Goal: Task Accomplishment & Management: Manage account settings

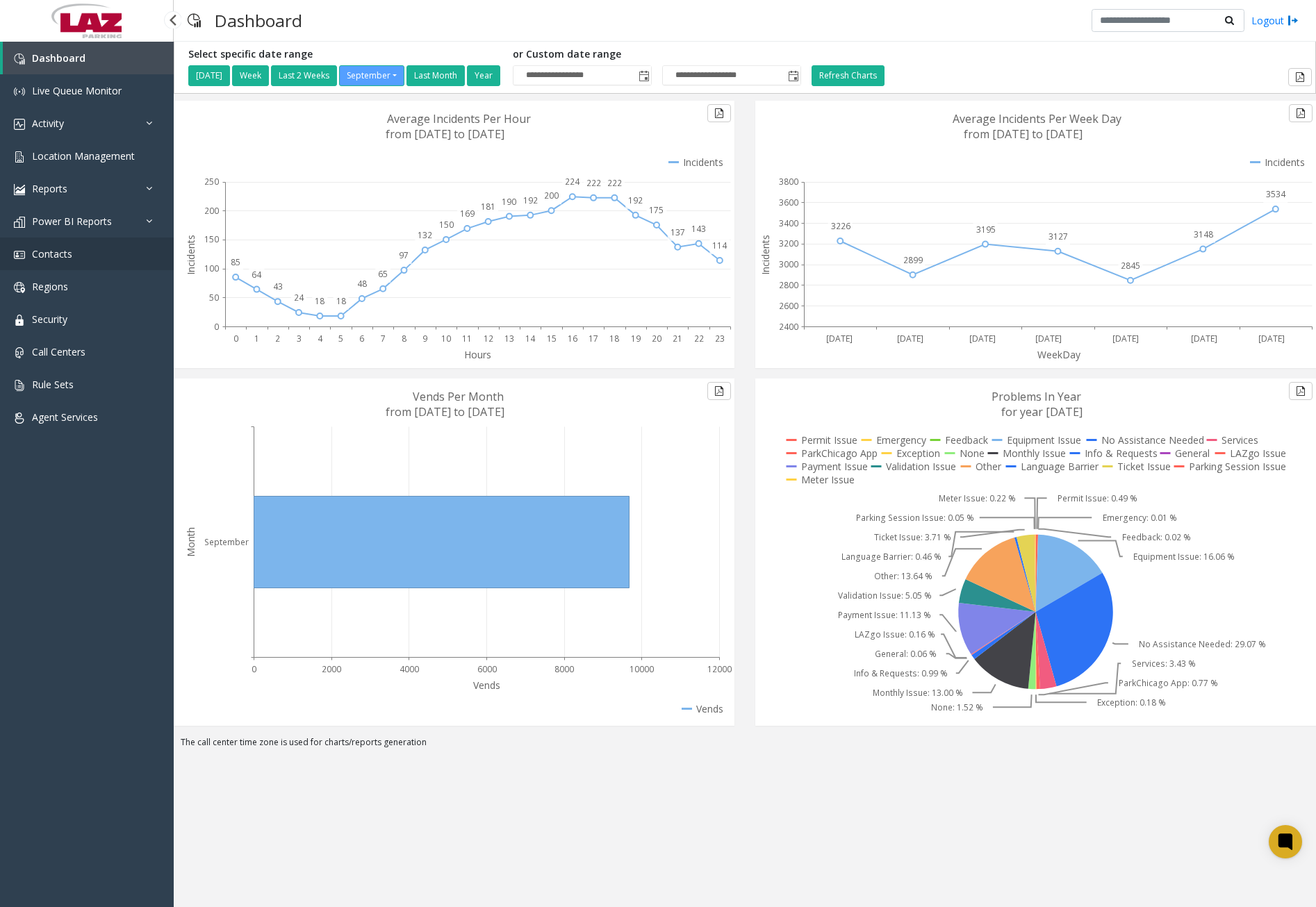
click at [74, 255] on link "Contacts" at bounding box center [86, 254] width 174 height 32
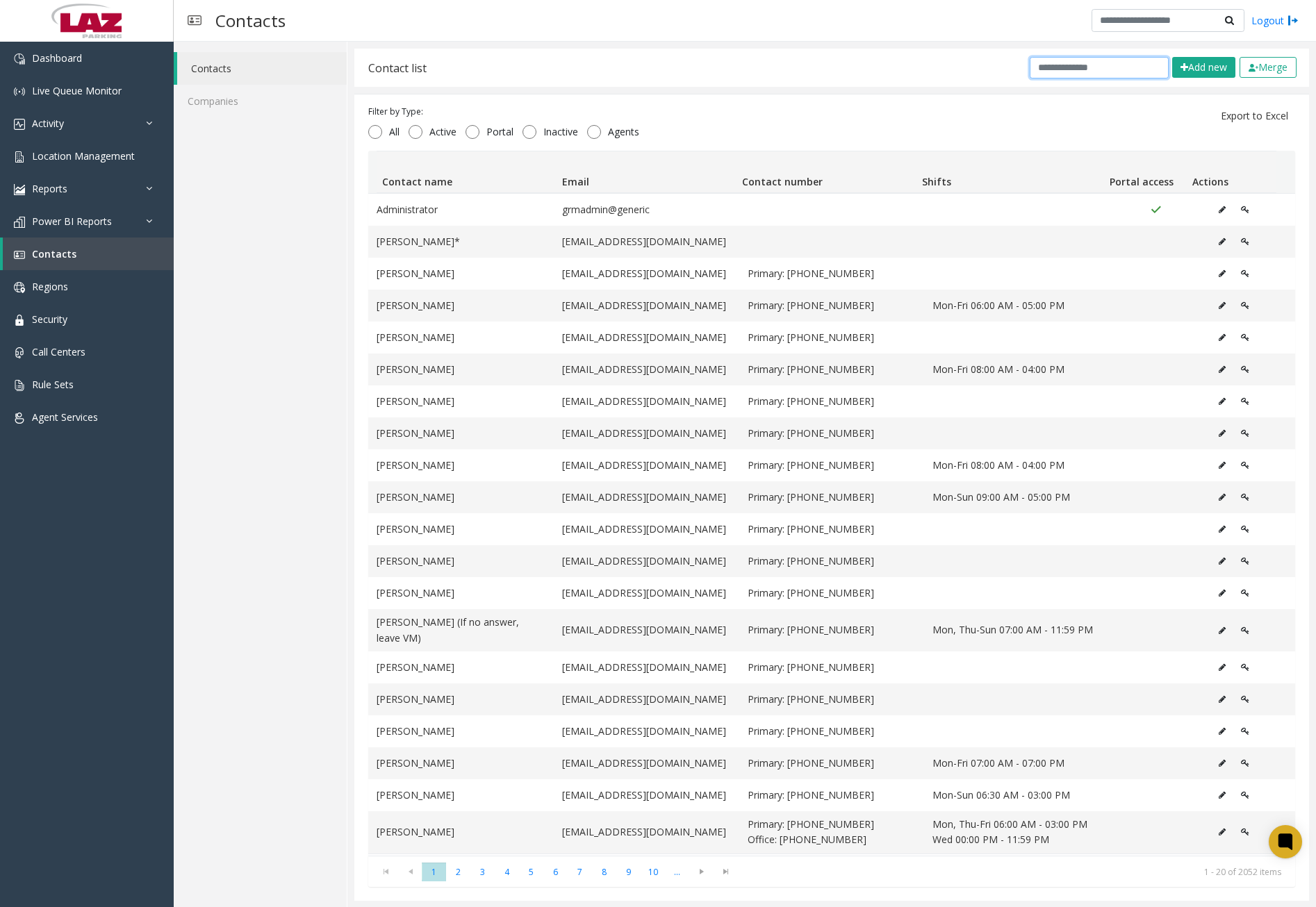
click at [1099, 67] on input "text" at bounding box center [1099, 68] width 139 height 22
paste input "**********"
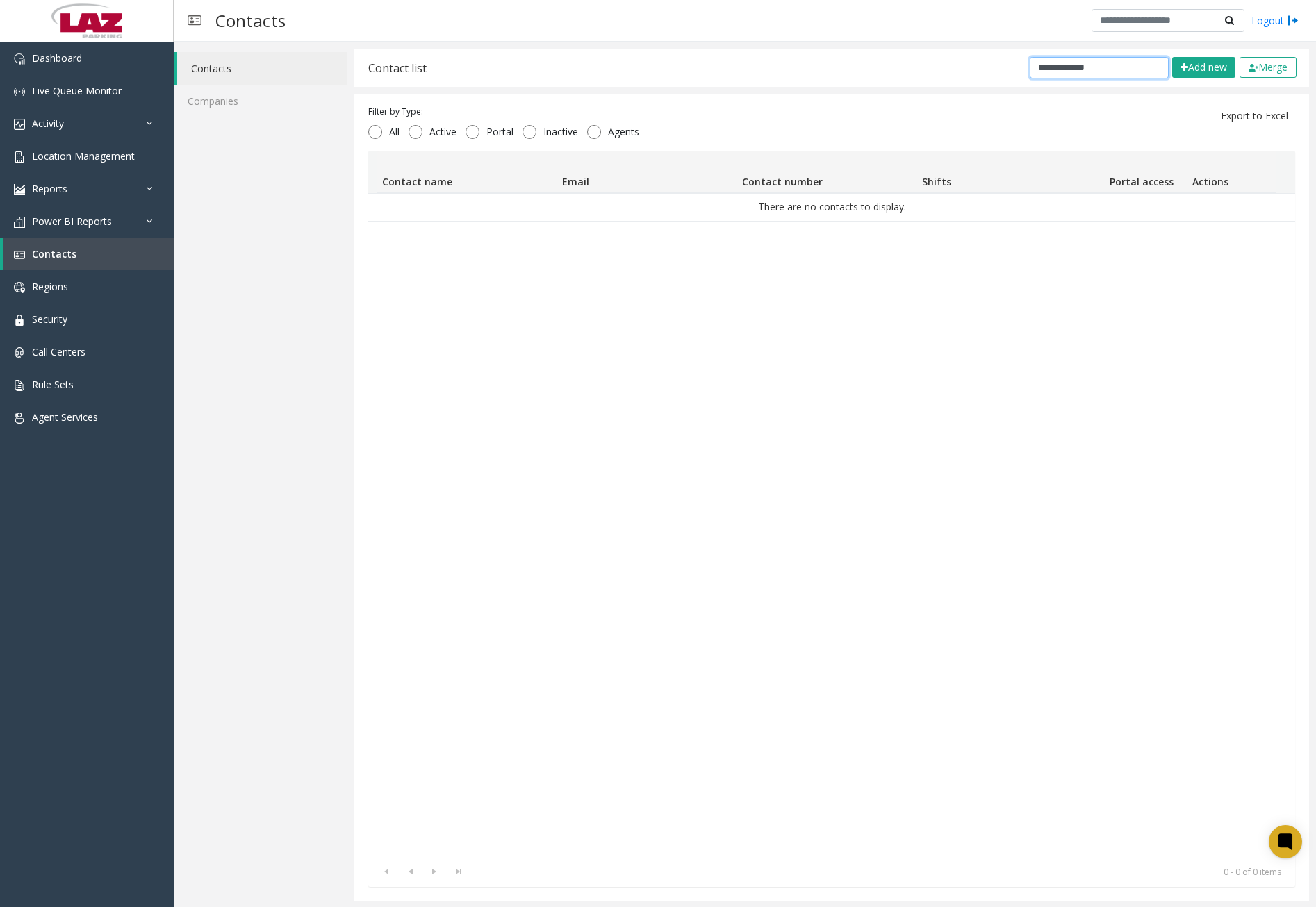
type input "**********"
click at [1190, 69] on button "Add new" at bounding box center [1204, 67] width 63 height 21
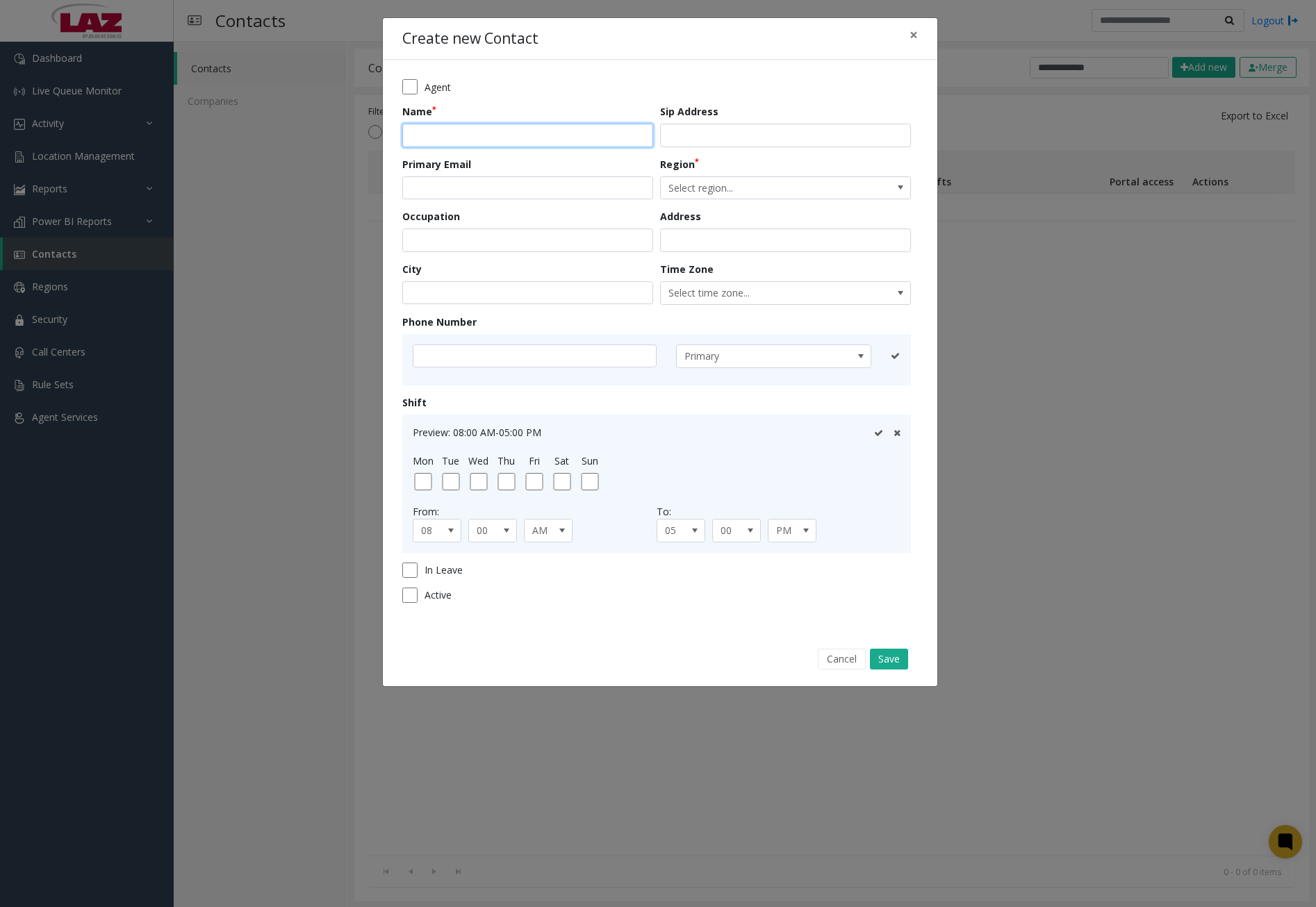
click at [498, 133] on input "text" at bounding box center [527, 136] width 251 height 24
paste input "**********"
type input "**********"
click at [551, 177] on input "email" at bounding box center [527, 189] width 251 height 24
paste input "**********"
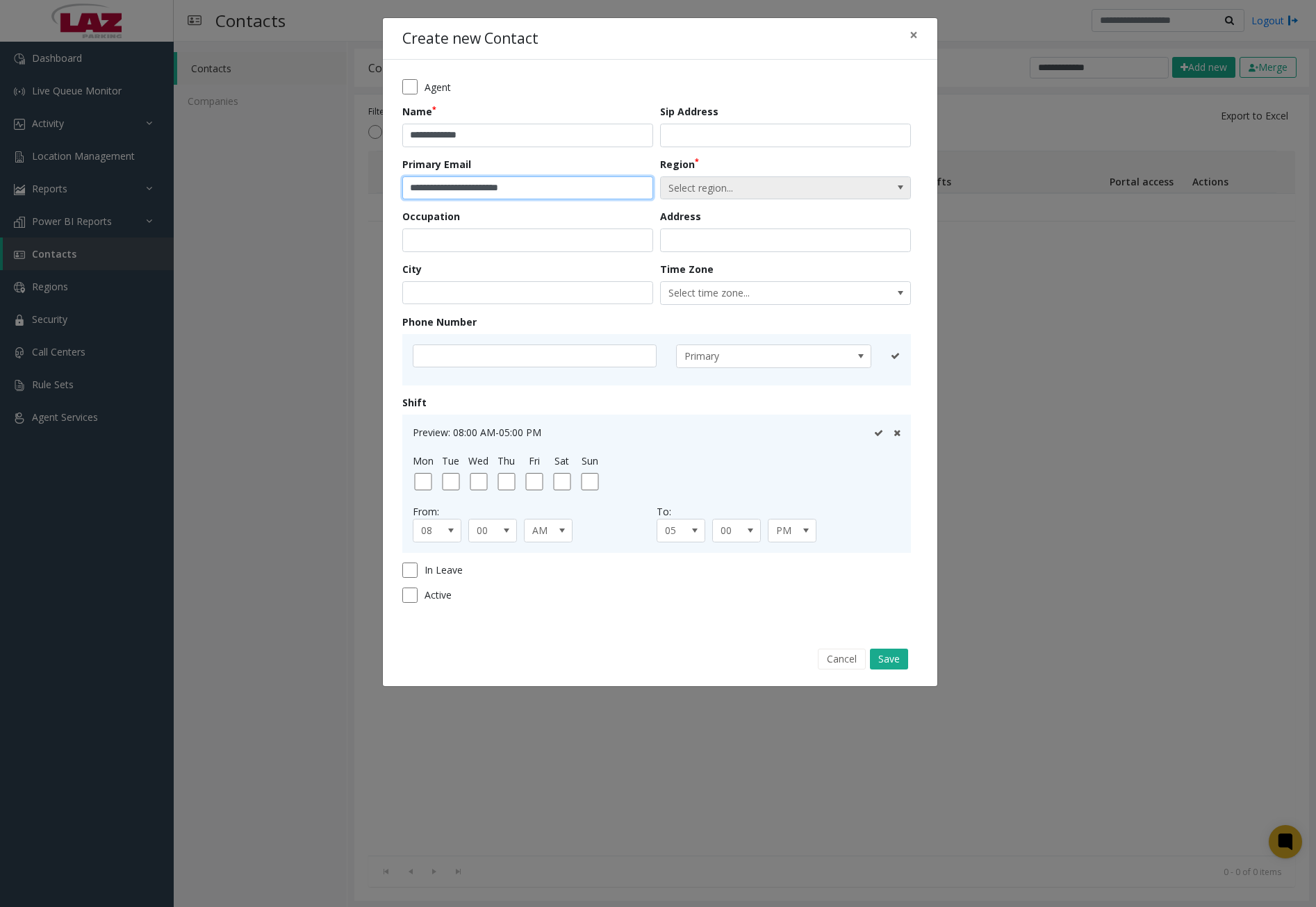
type input "**********"
click at [747, 185] on span "Select region..." at bounding box center [760, 188] width 200 height 23
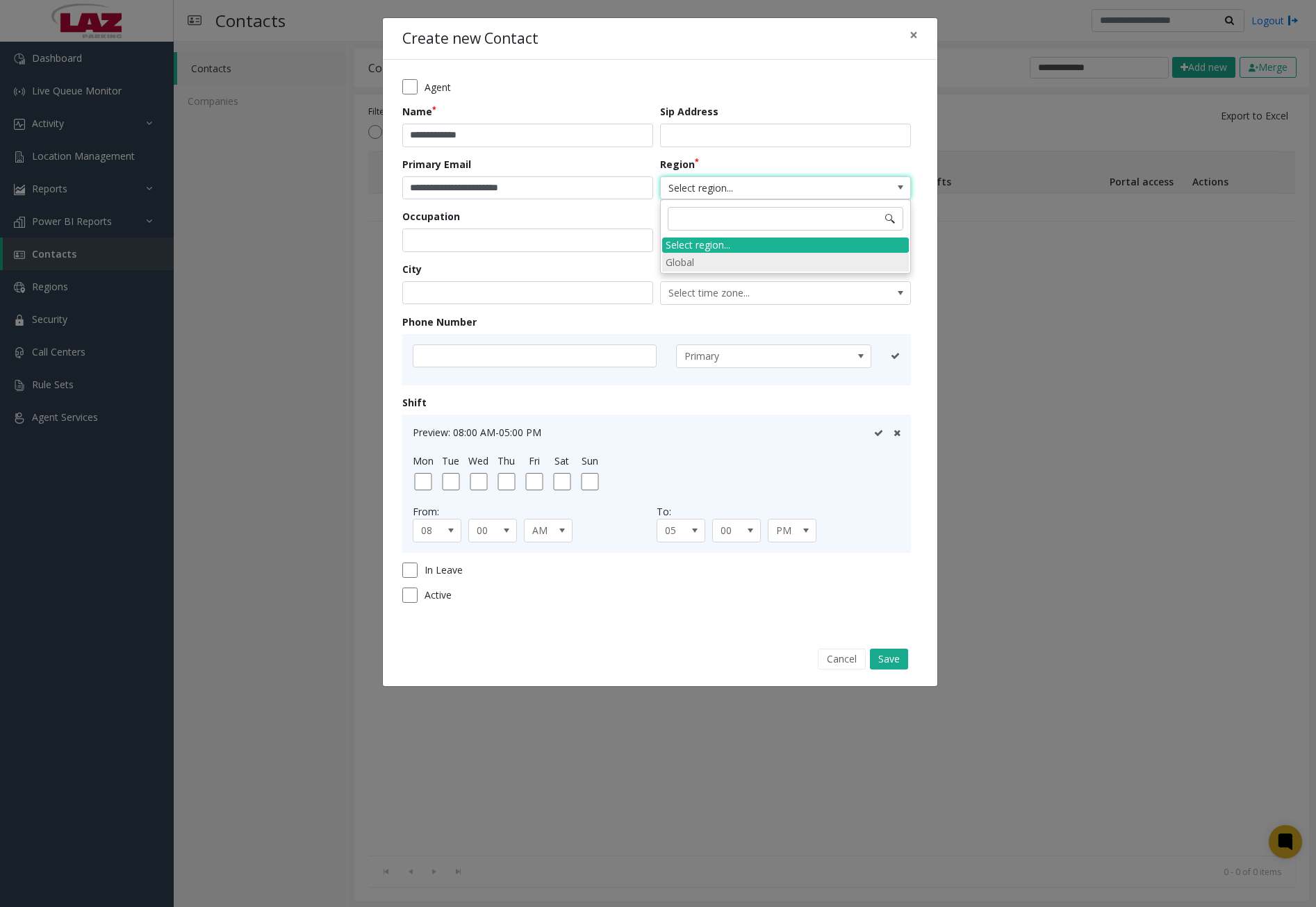
click at [696, 258] on li "Global" at bounding box center [785, 261] width 247 height 19
click at [896, 665] on button "Save" at bounding box center [888, 658] width 38 height 21
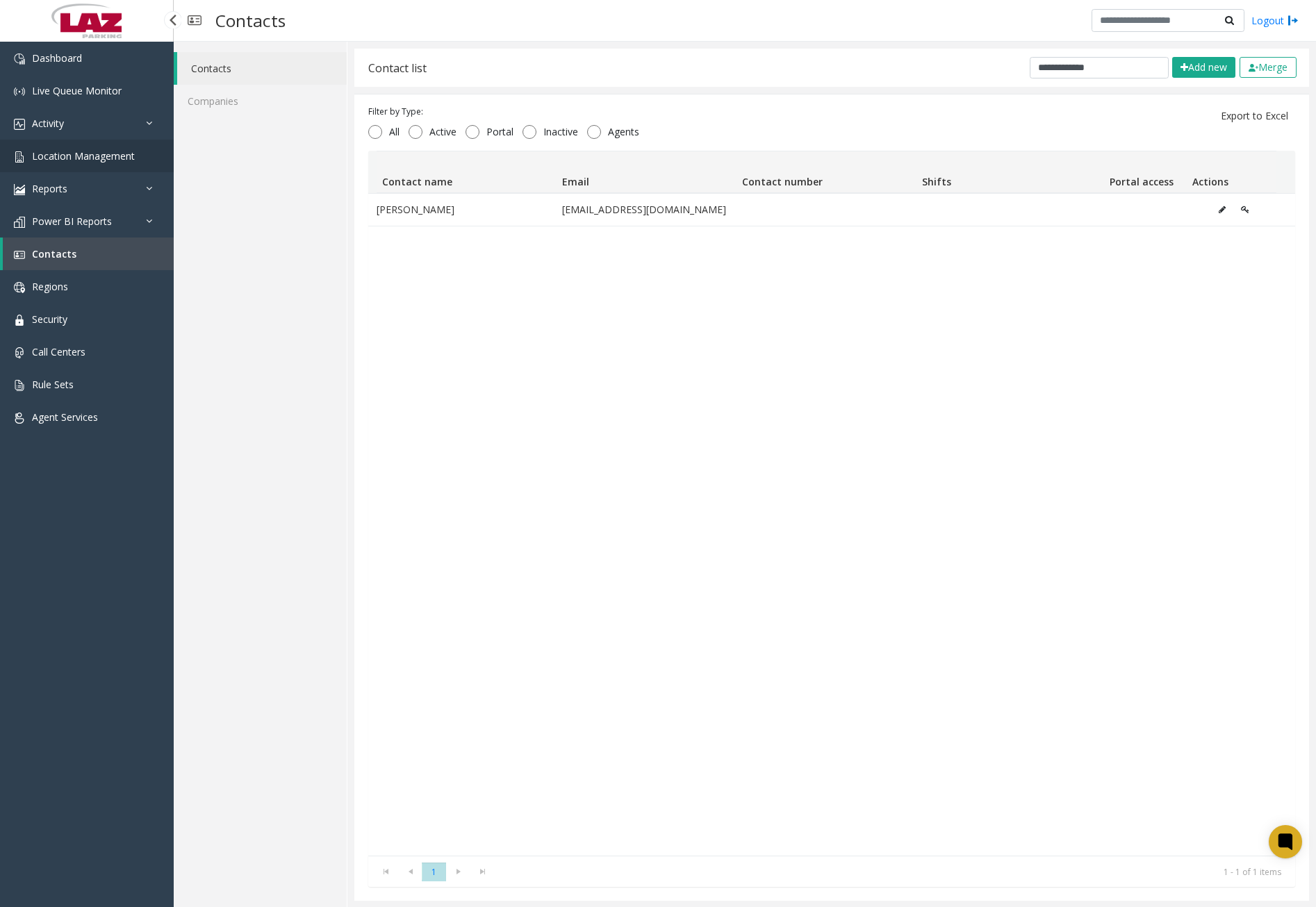
click at [102, 153] on span "Location Management" at bounding box center [84, 155] width 103 height 13
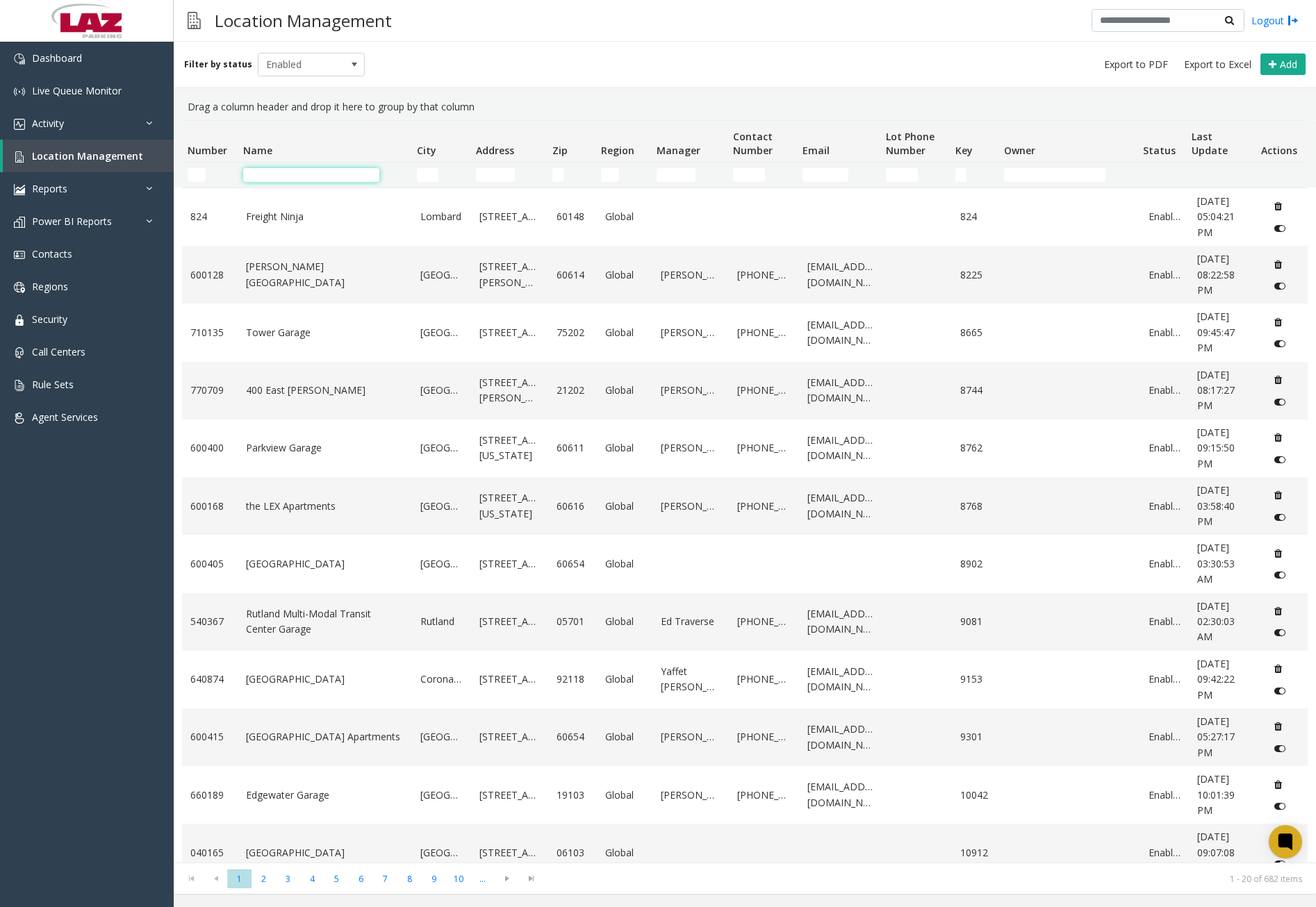
click at [266, 172] on input "Name Filter" at bounding box center [311, 175] width 137 height 14
paste input "**********"
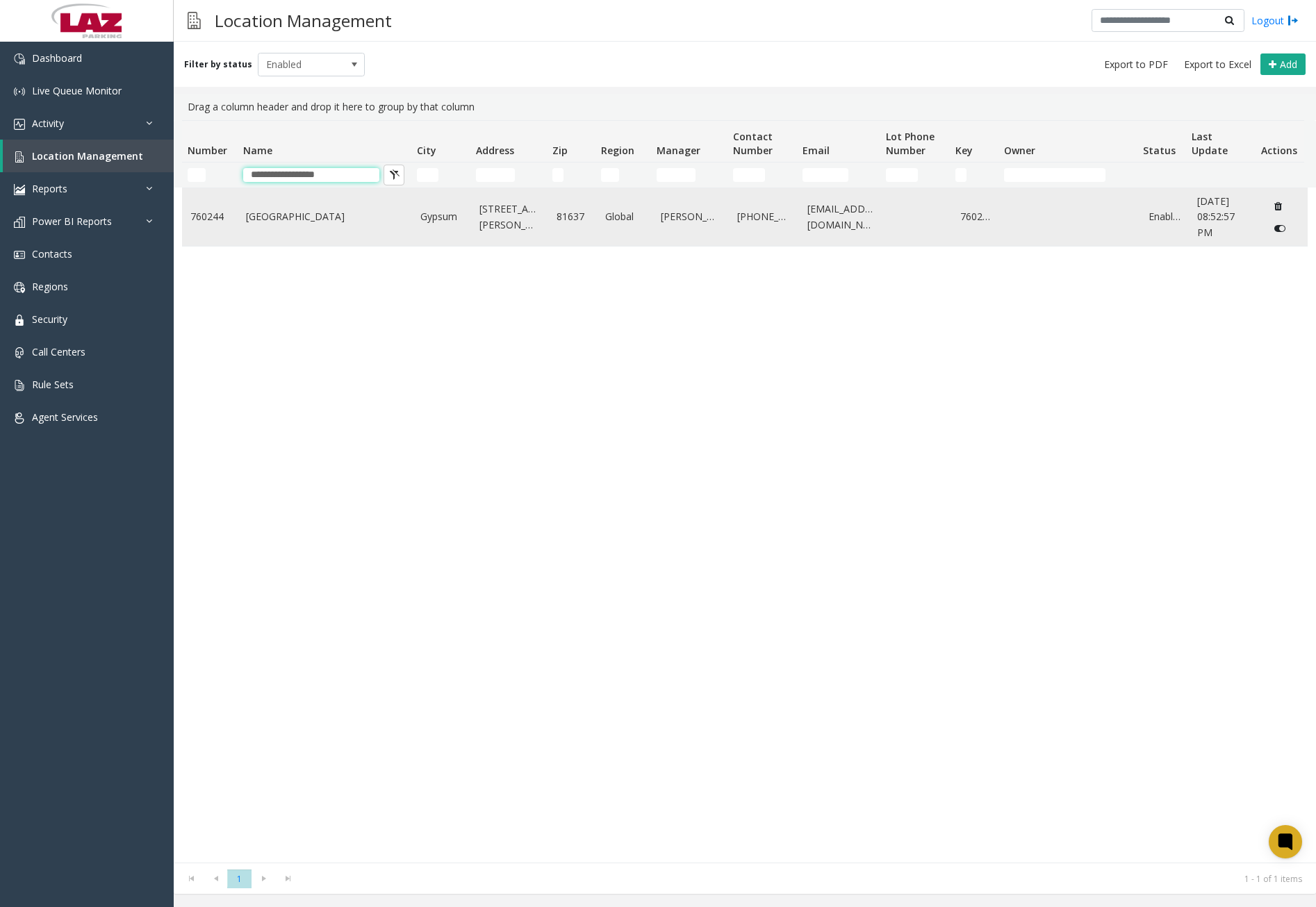
type input "**********"
click at [326, 223] on link "[GEOGRAPHIC_DATA]" at bounding box center [324, 217] width 157 height 16
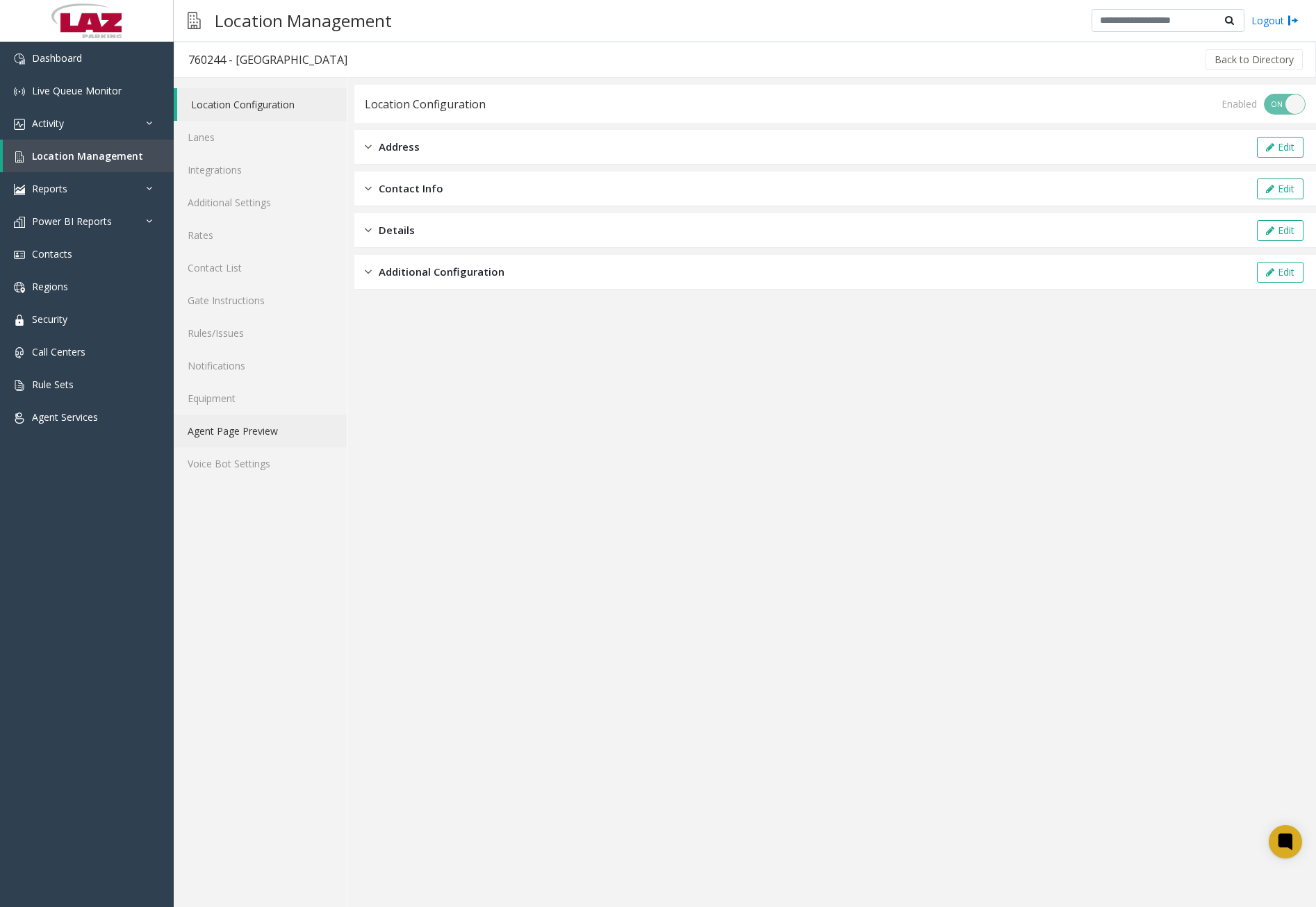
click at [241, 439] on link "Agent Page Preview" at bounding box center [260, 430] width 173 height 32
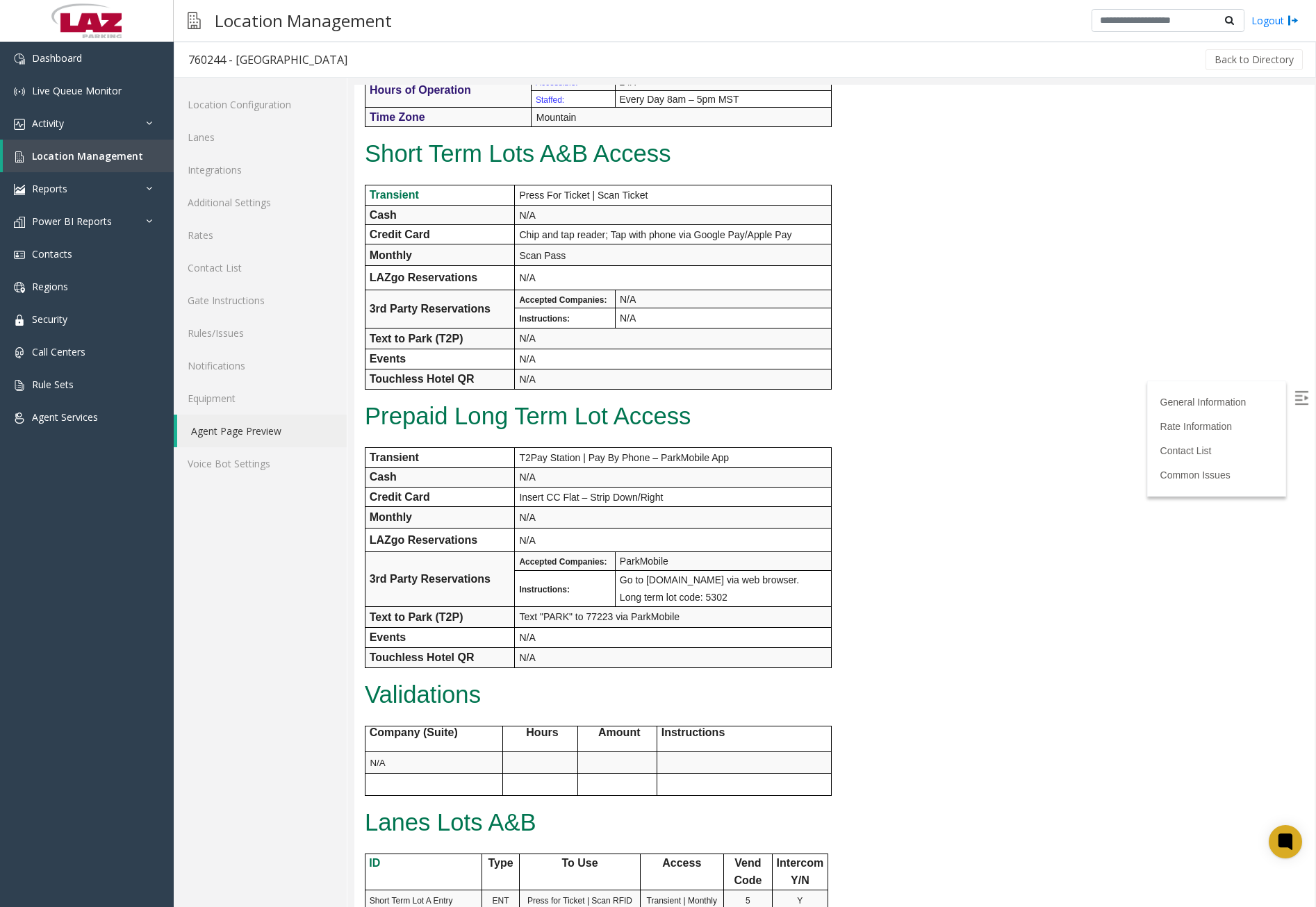
scroll to position [417, 0]
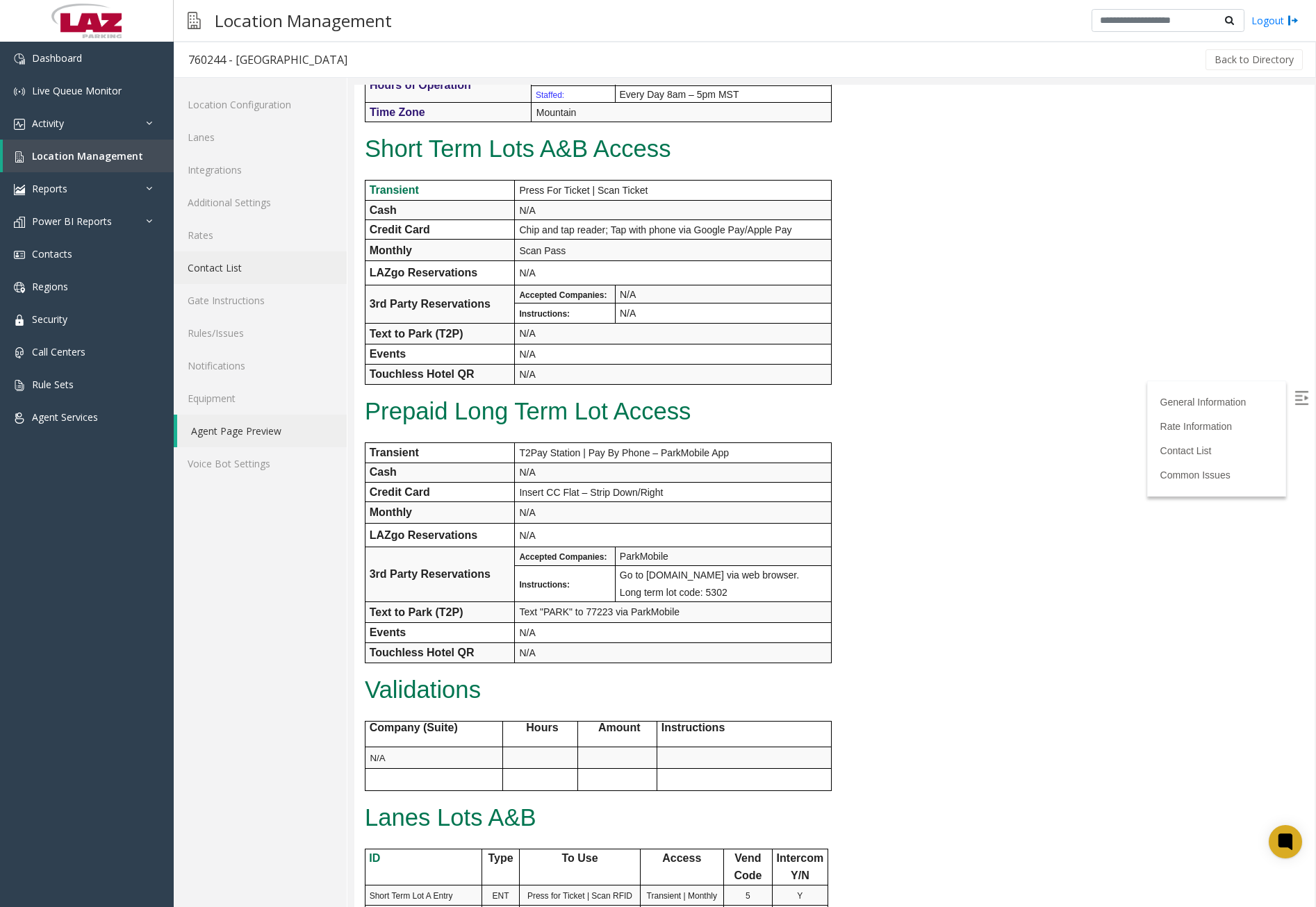
click at [229, 271] on link "Contact List" at bounding box center [260, 267] width 173 height 32
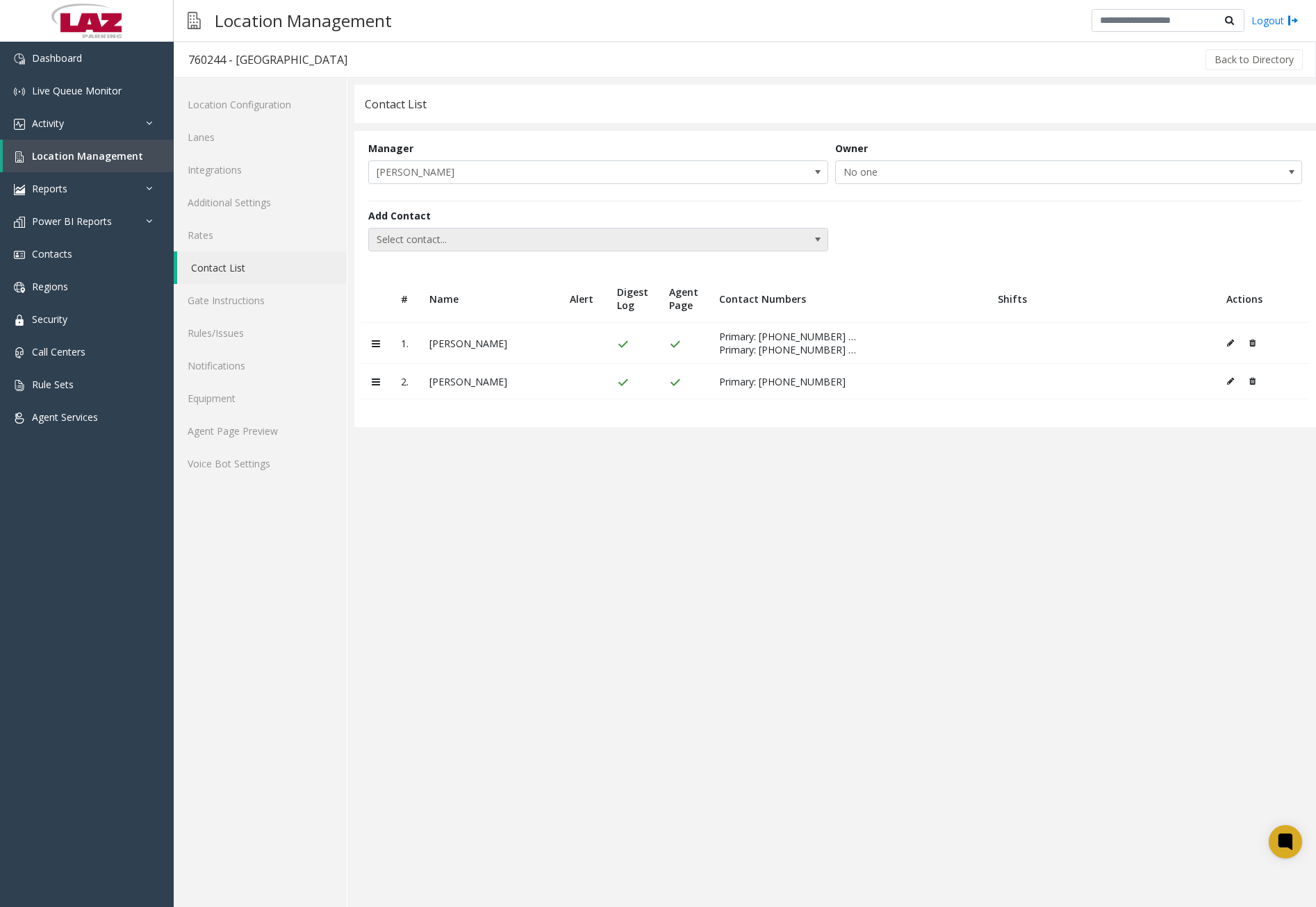
click at [652, 240] on span "Select contact..." at bounding box center [551, 240] width 367 height 23
click at [478, 241] on span "Select contact..." at bounding box center [551, 240] width 367 height 23
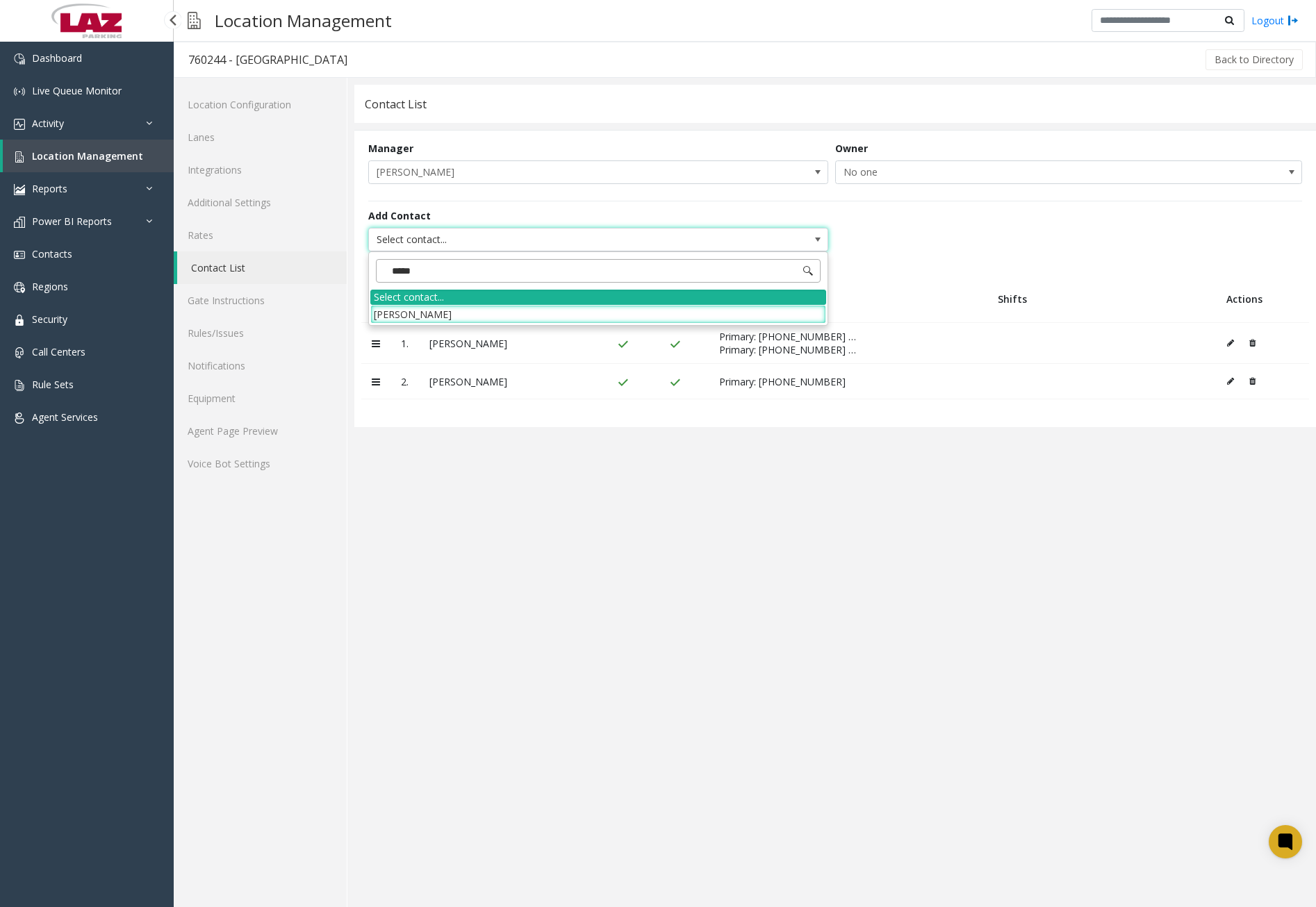
type input "******"
click at [461, 311] on li "[PERSON_NAME]" at bounding box center [599, 313] width 456 height 19
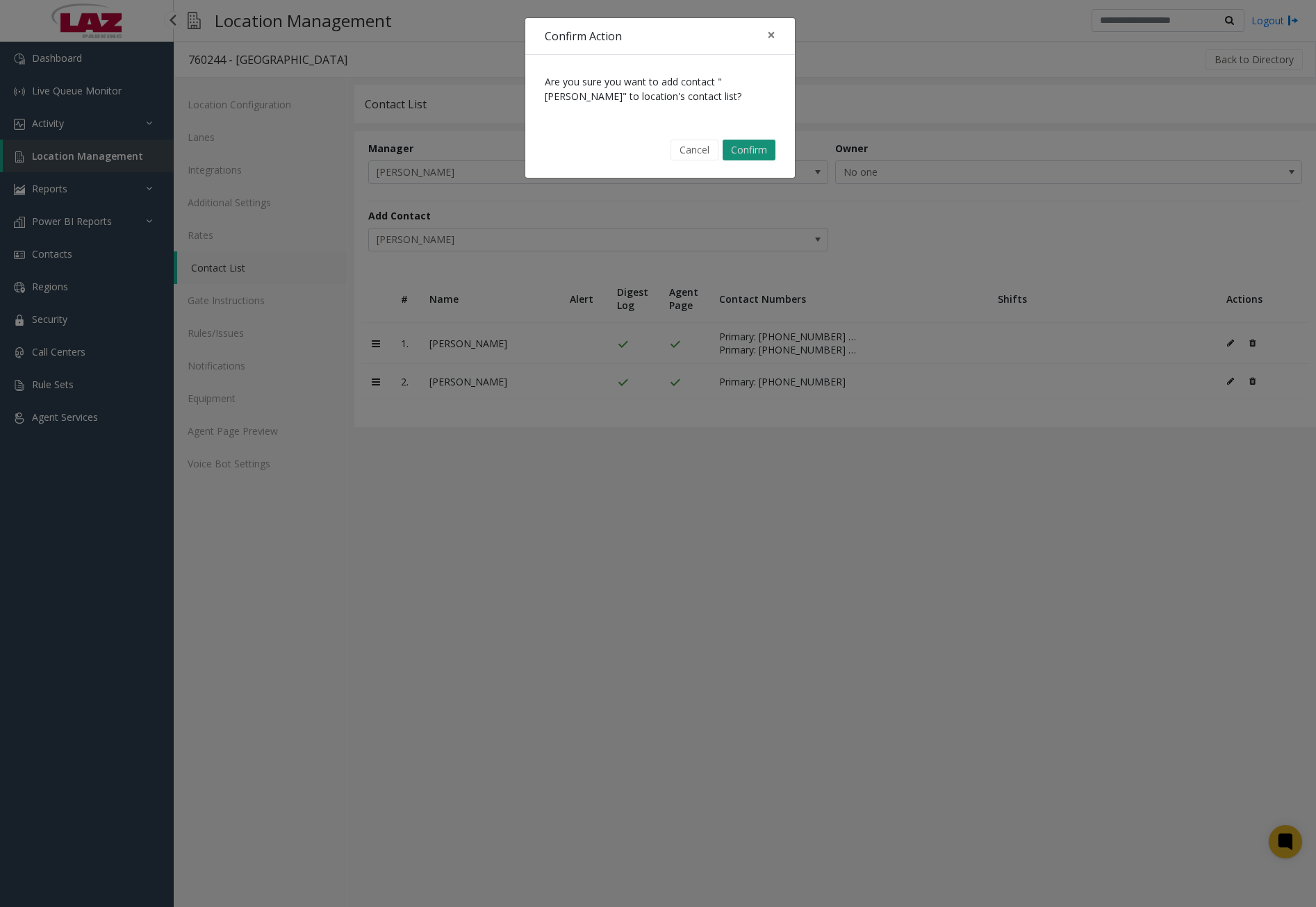
click at [750, 148] on button "Confirm" at bounding box center [749, 149] width 53 height 21
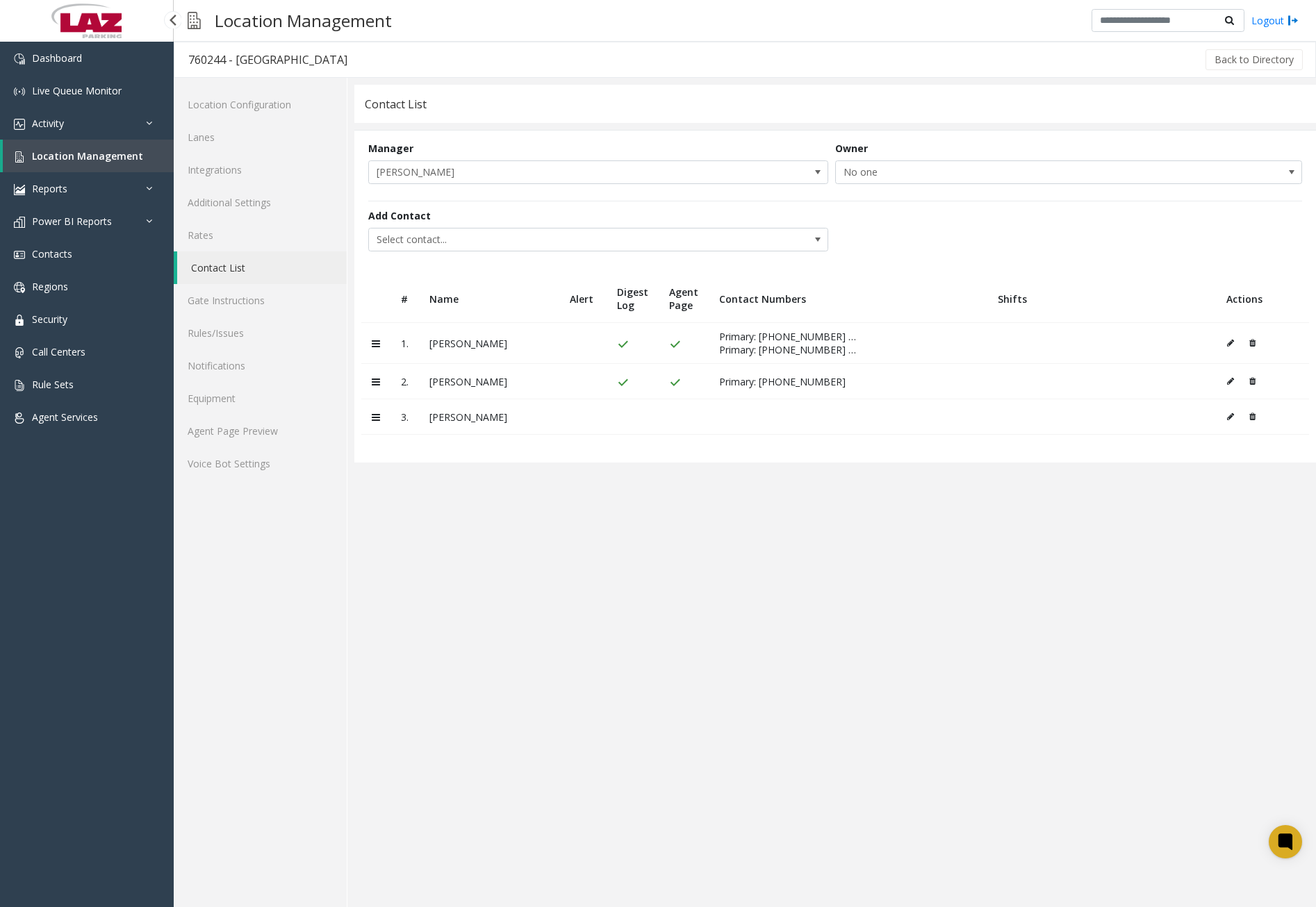
click at [1230, 419] on icon at bounding box center [1230, 417] width 7 height 8
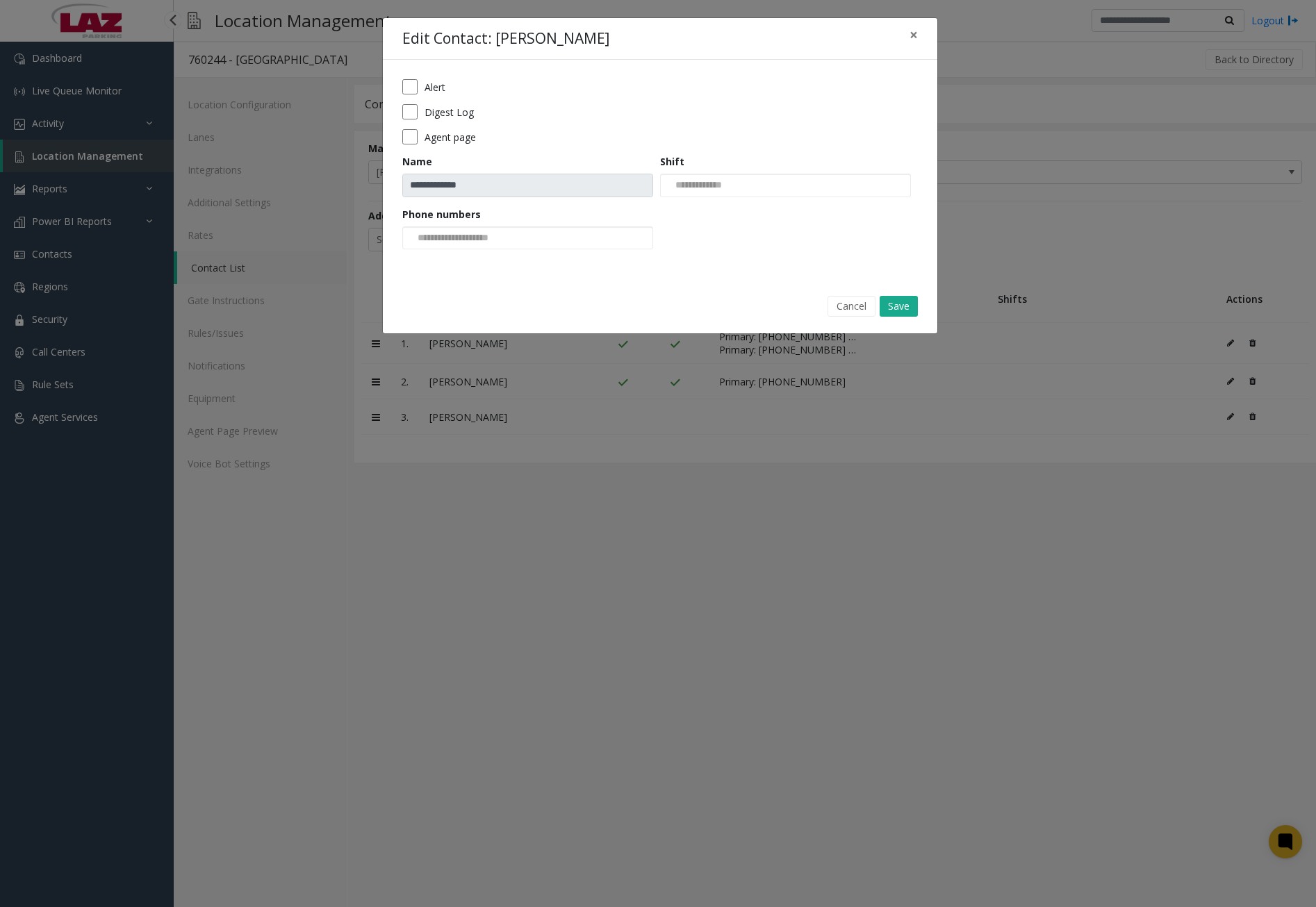
click at [442, 115] on label "Digest Log" at bounding box center [449, 112] width 49 height 15
click at [895, 307] on button "Save" at bounding box center [898, 306] width 38 height 21
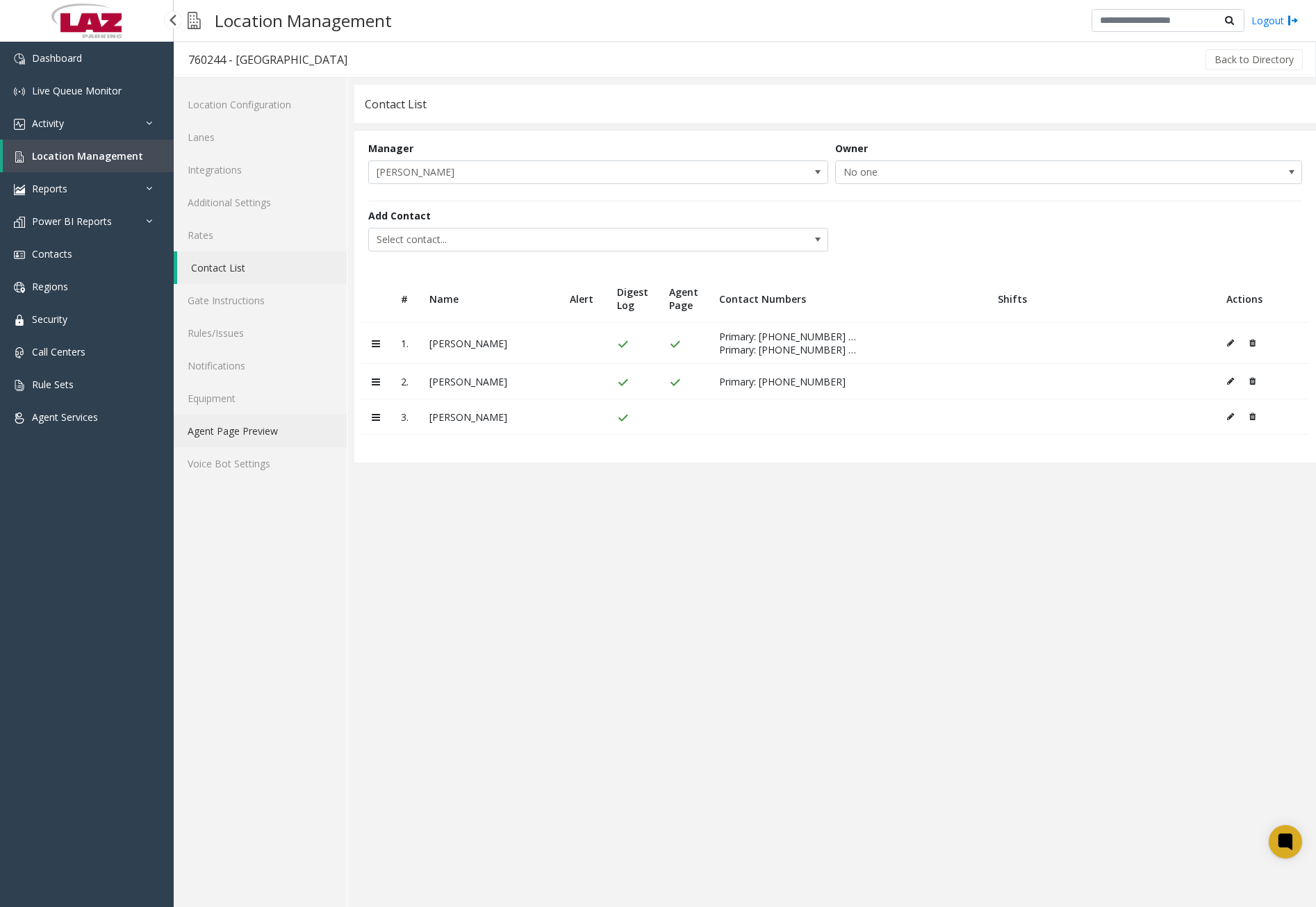
click at [248, 429] on link "Agent Page Preview" at bounding box center [260, 430] width 173 height 32
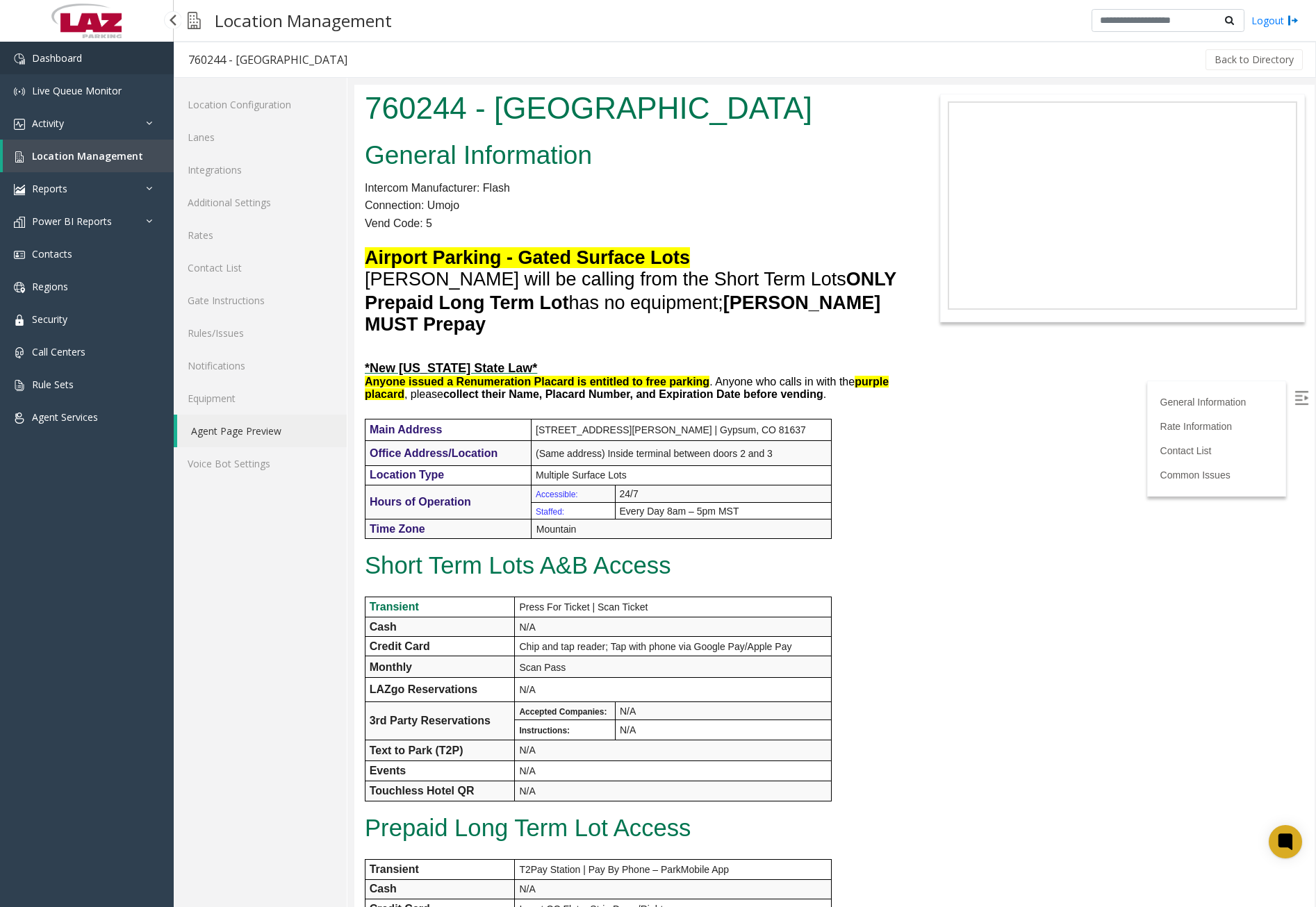
click at [79, 63] on span "Dashboard" at bounding box center [57, 57] width 50 height 13
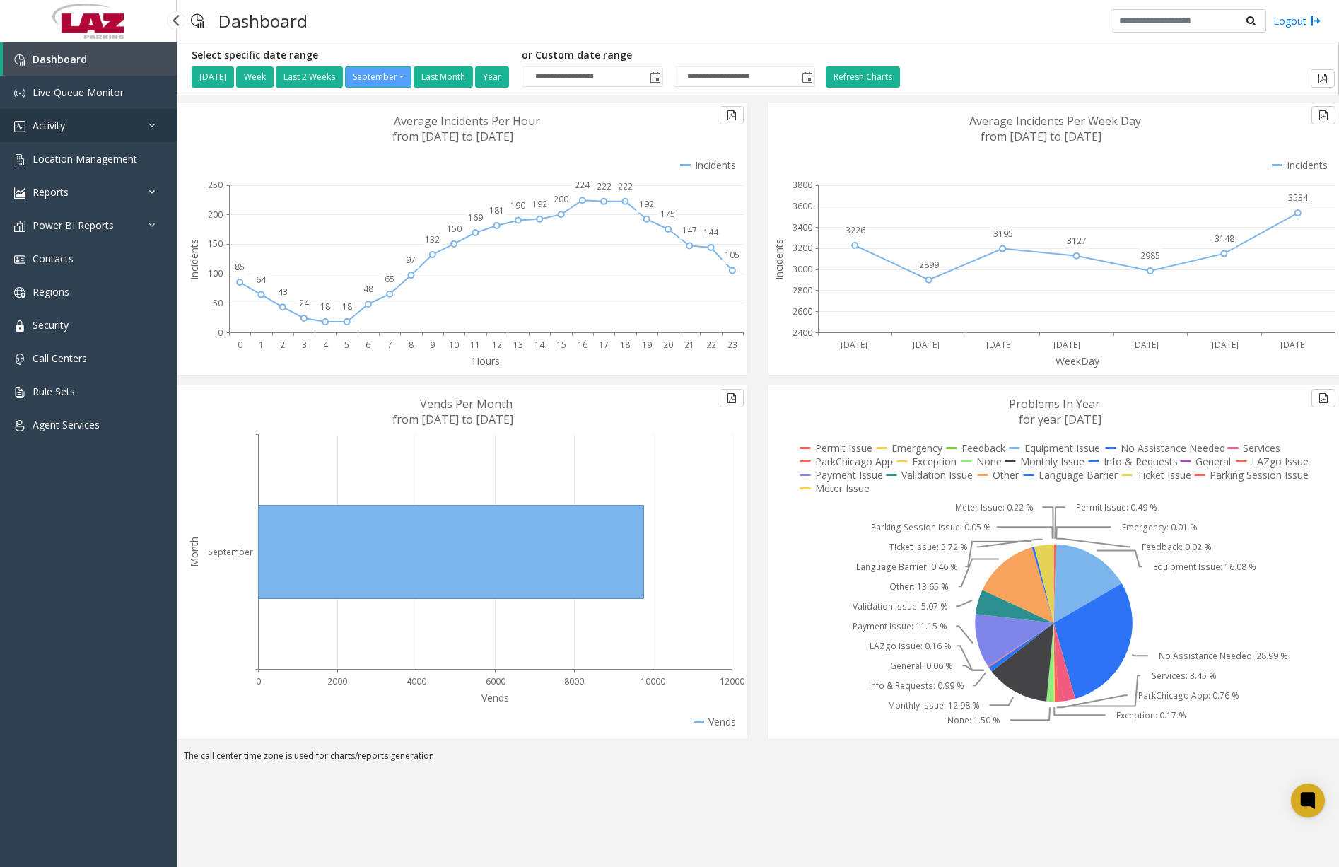
click at [99, 124] on link "Activity" at bounding box center [88, 125] width 177 height 33
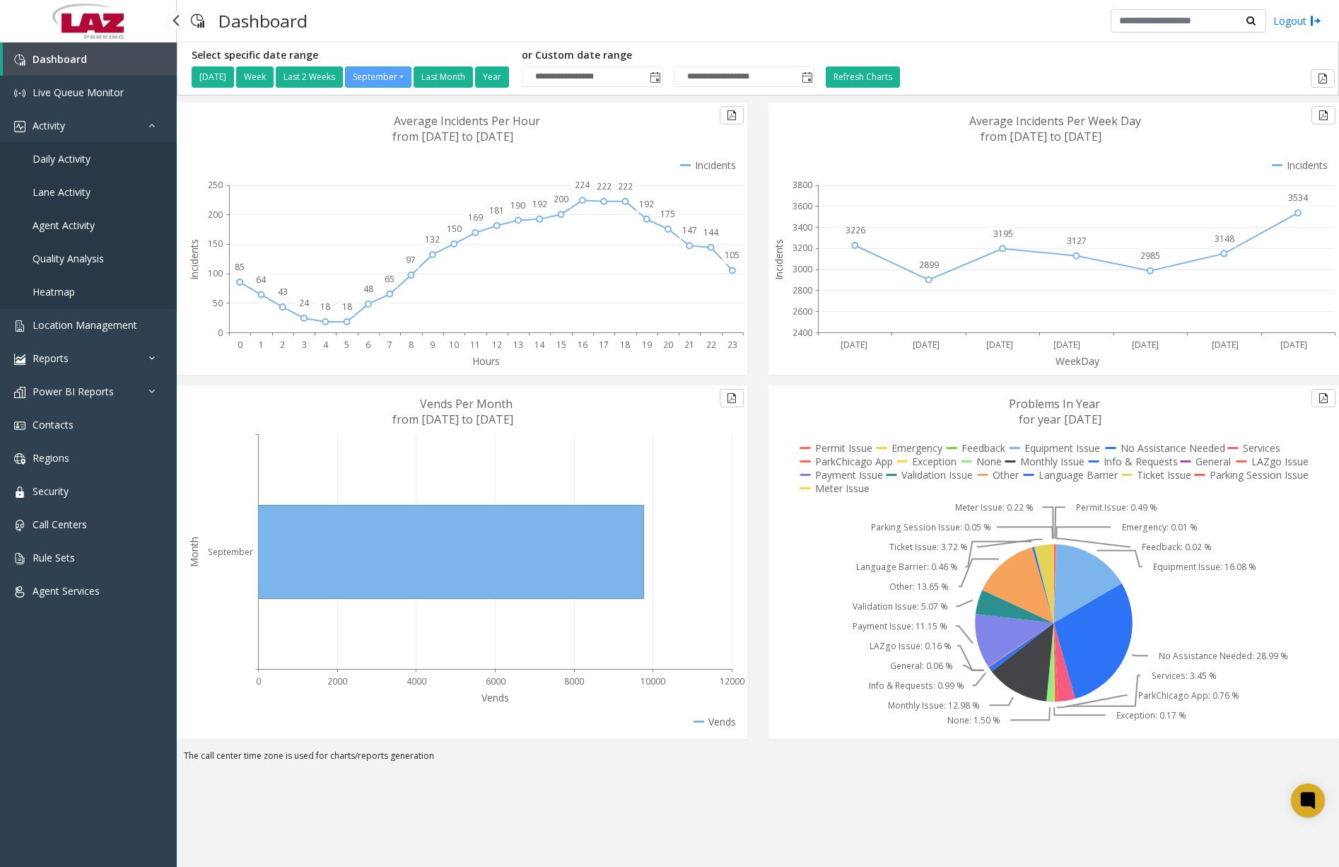
click at [90, 160] on span "Daily Activity" at bounding box center [62, 158] width 58 height 13
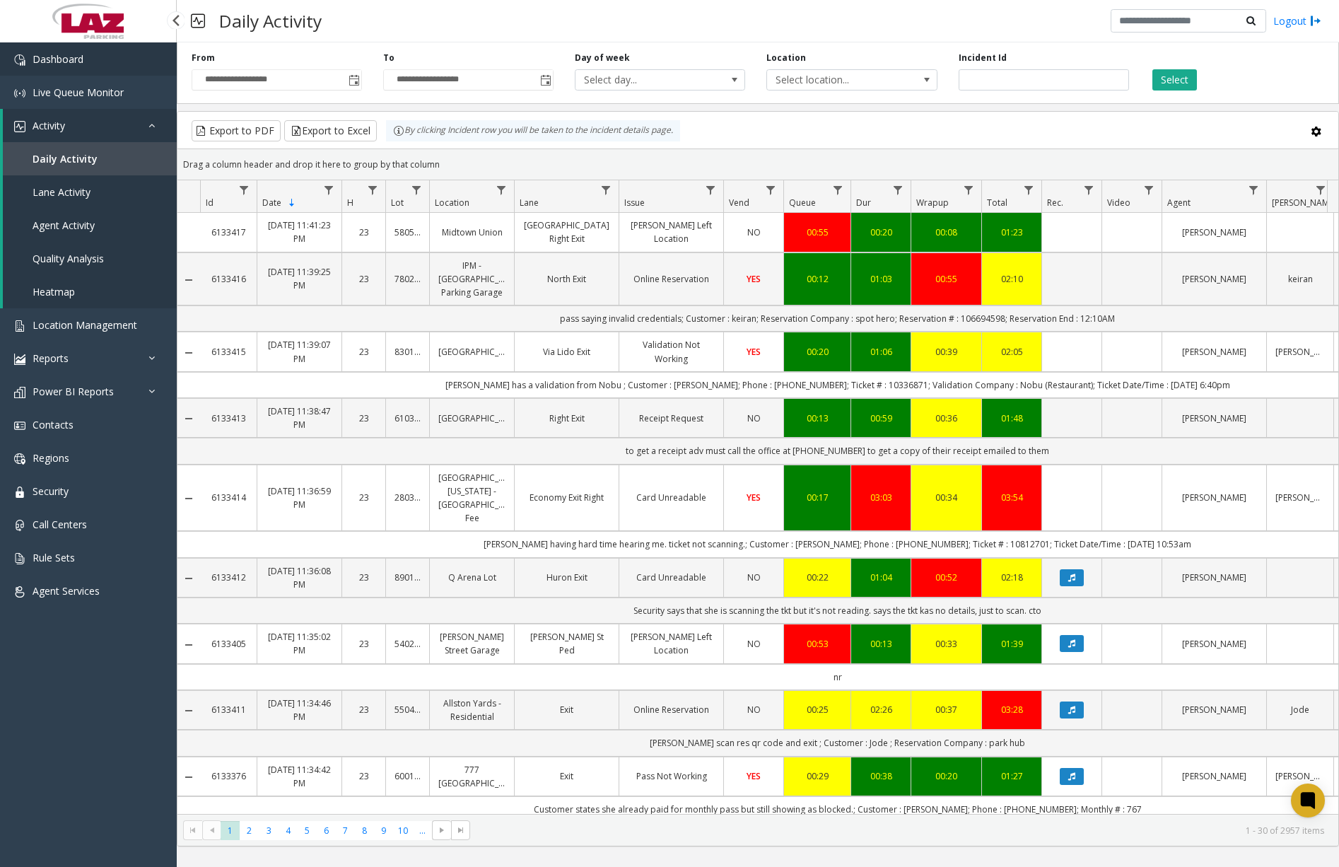
click at [117, 61] on link "Dashboard" at bounding box center [88, 58] width 177 height 33
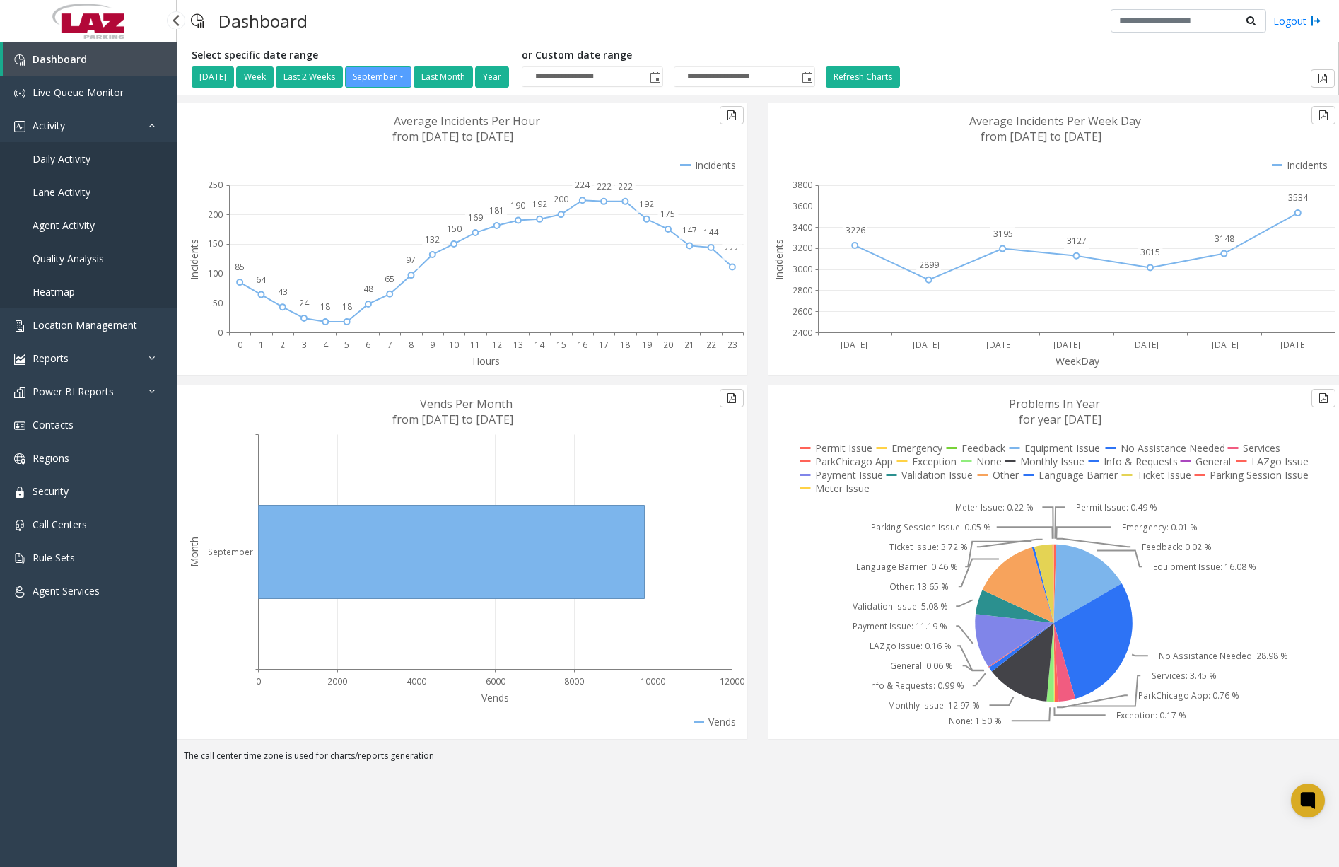
click at [84, 155] on span "Daily Activity" at bounding box center [62, 158] width 58 height 13
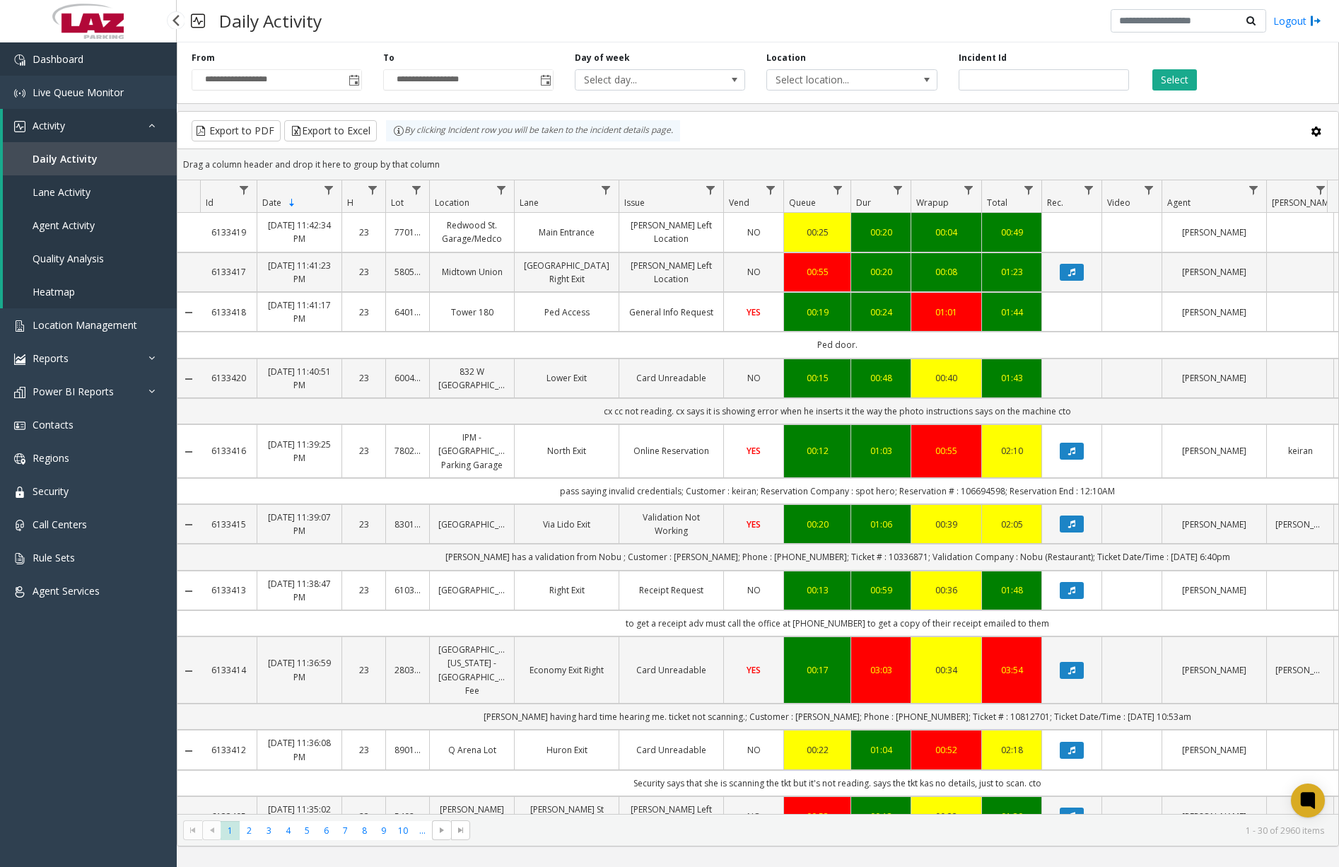
click at [128, 70] on link "Dashboard" at bounding box center [88, 58] width 177 height 33
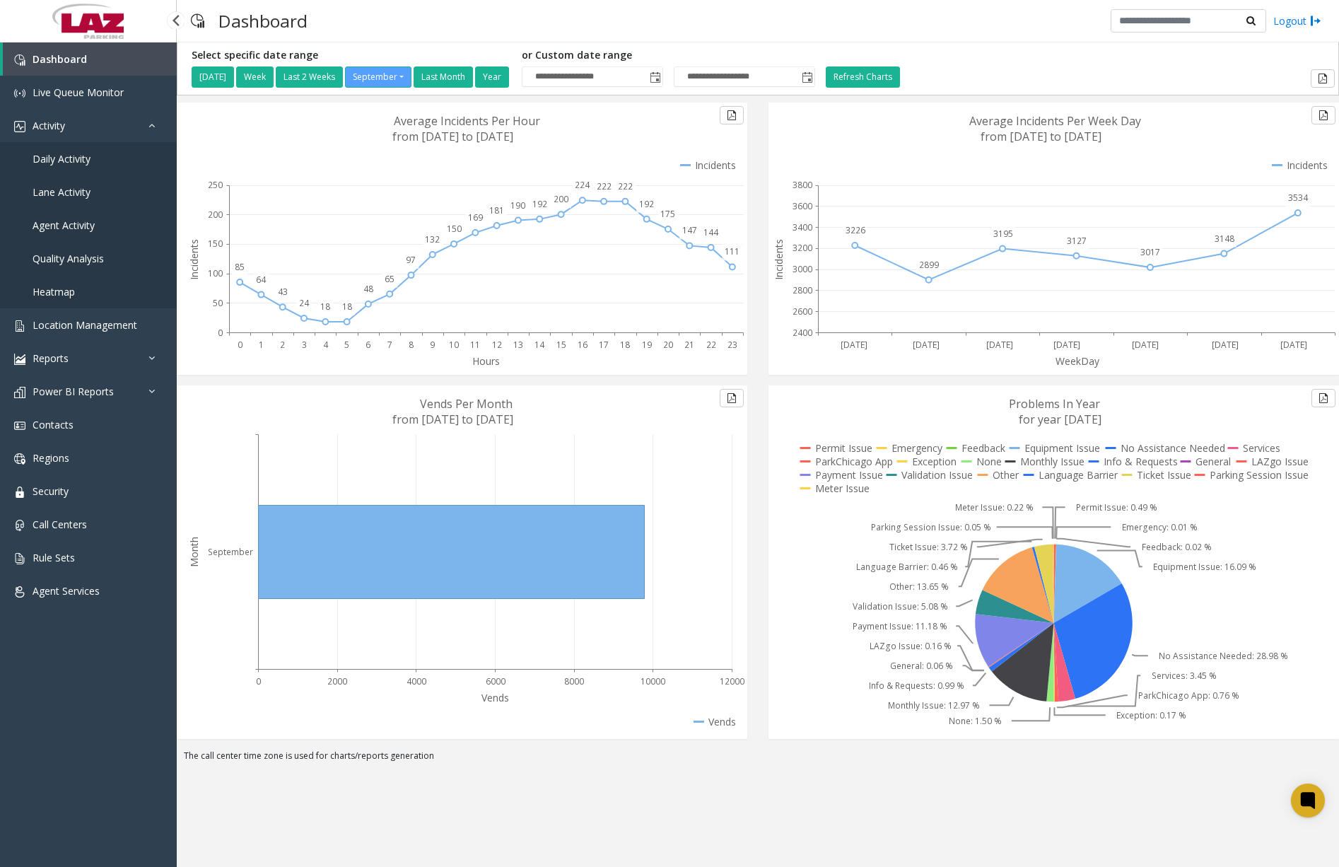
click at [78, 156] on span "Daily Activity" at bounding box center [62, 158] width 58 height 13
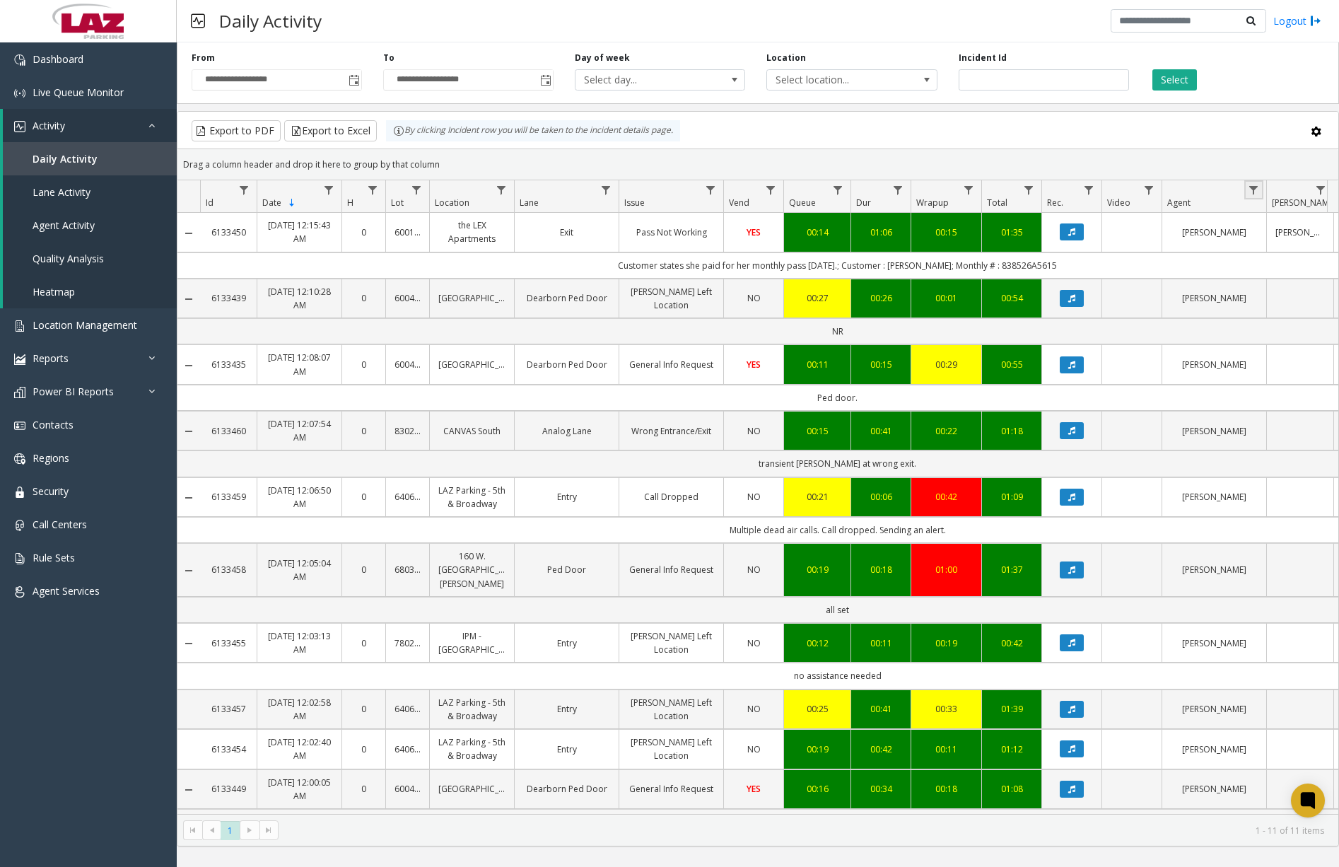
click at [1246, 189] on link "Data table" at bounding box center [1253, 189] width 19 height 19
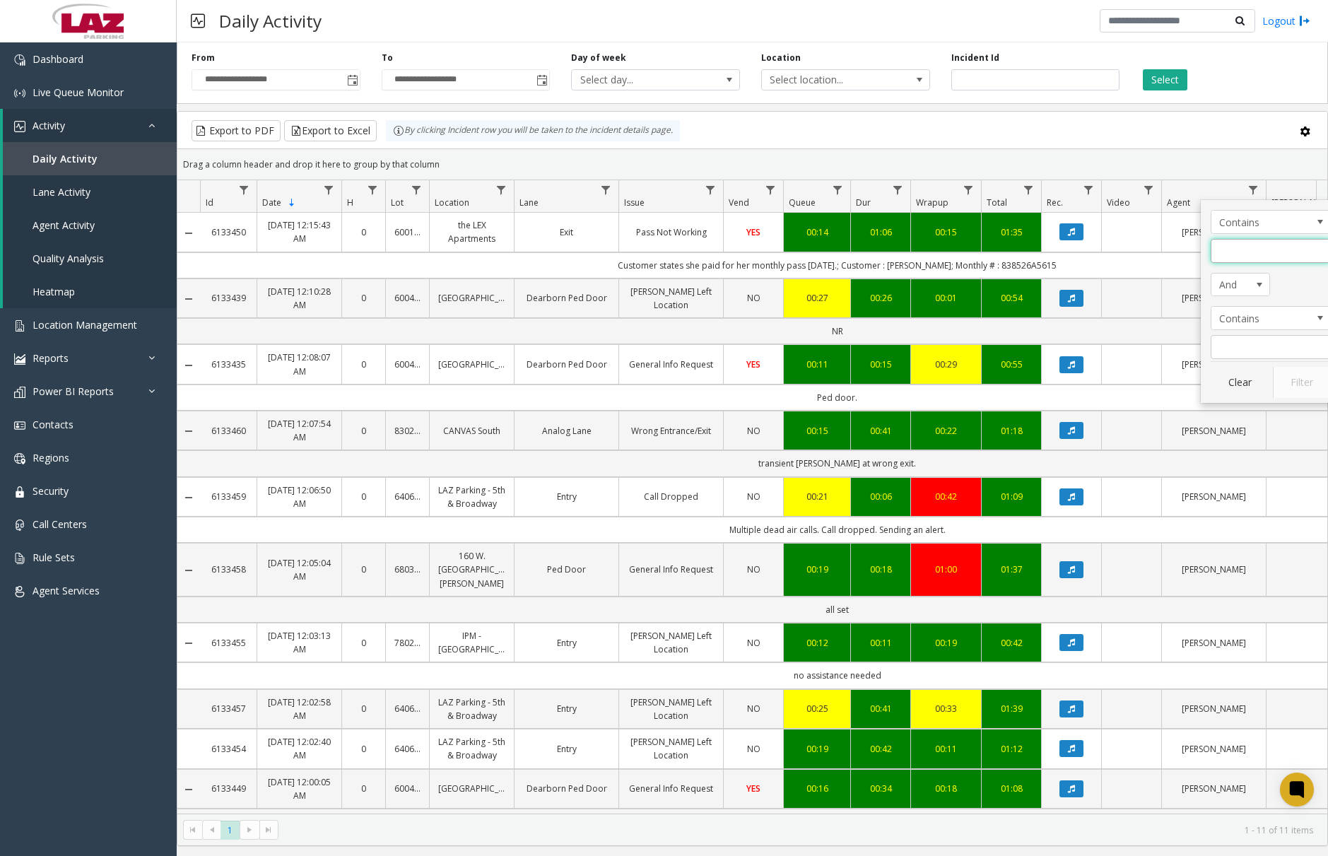
click at [1263, 250] on input "Agent Filter" at bounding box center [1271, 251] width 120 height 24
type input "****"
click at [1296, 384] on button "Filter" at bounding box center [1302, 382] width 58 height 31
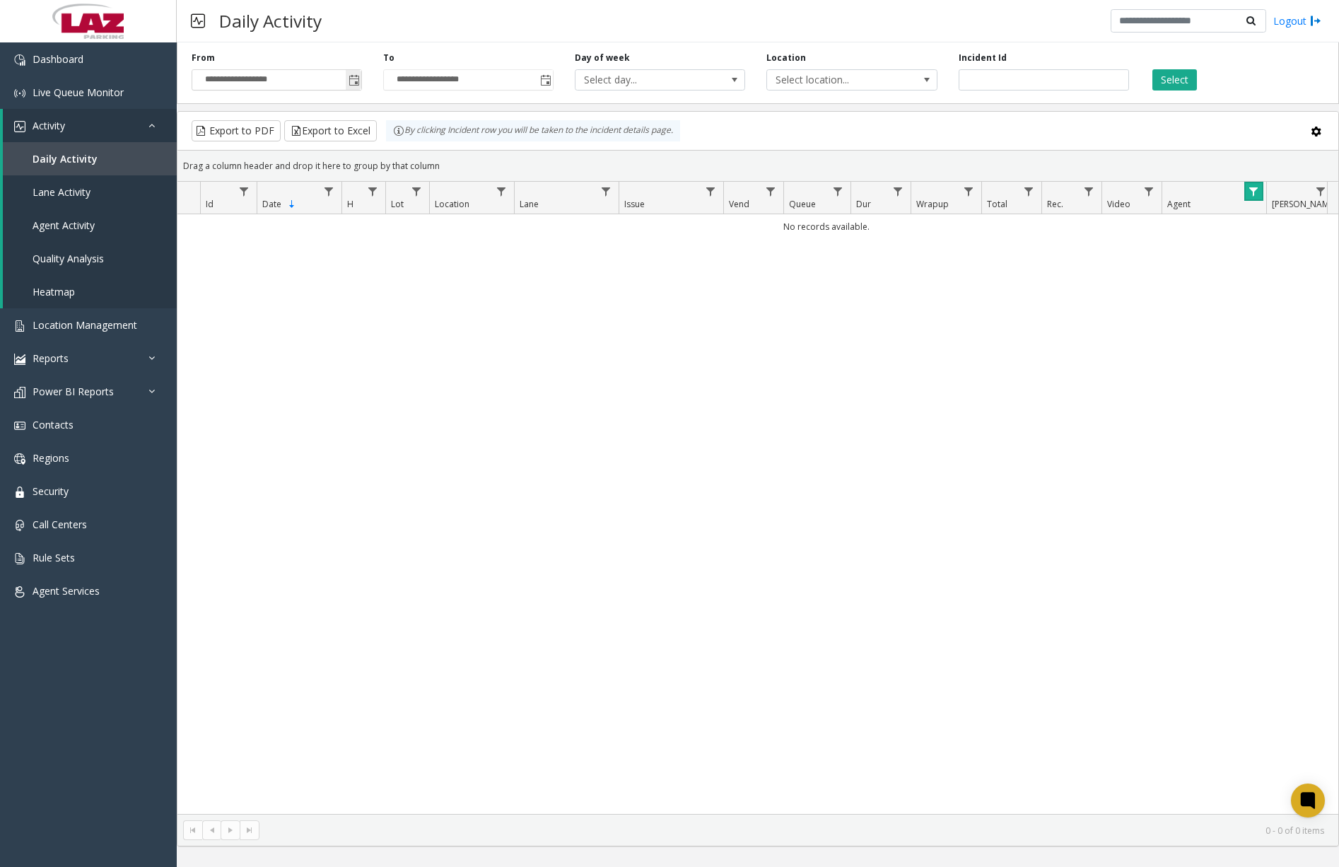
click at [357, 86] on span "Toggle popup" at bounding box center [354, 80] width 11 height 11
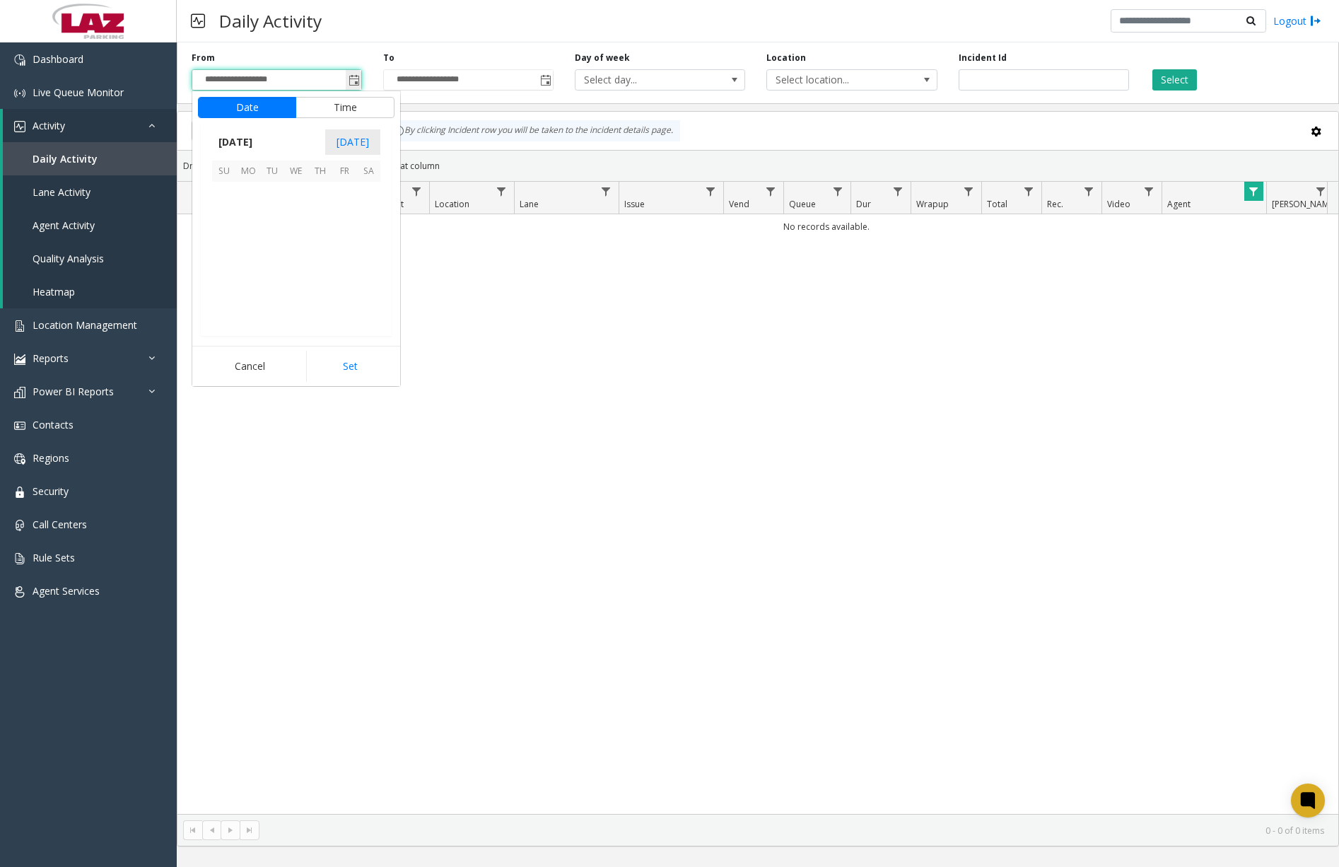
scroll to position [253735, 0]
click at [327, 218] on span "11" at bounding box center [320, 218] width 24 height 24
click at [229, 246] on span "12" at bounding box center [232, 244] width 11 height 13
drag, startPoint x: 295, startPoint y: 244, endPoint x: 351, endPoint y: 244, distance: 56.6
click at [298, 243] on span "00" at bounding box center [303, 244] width 11 height 13
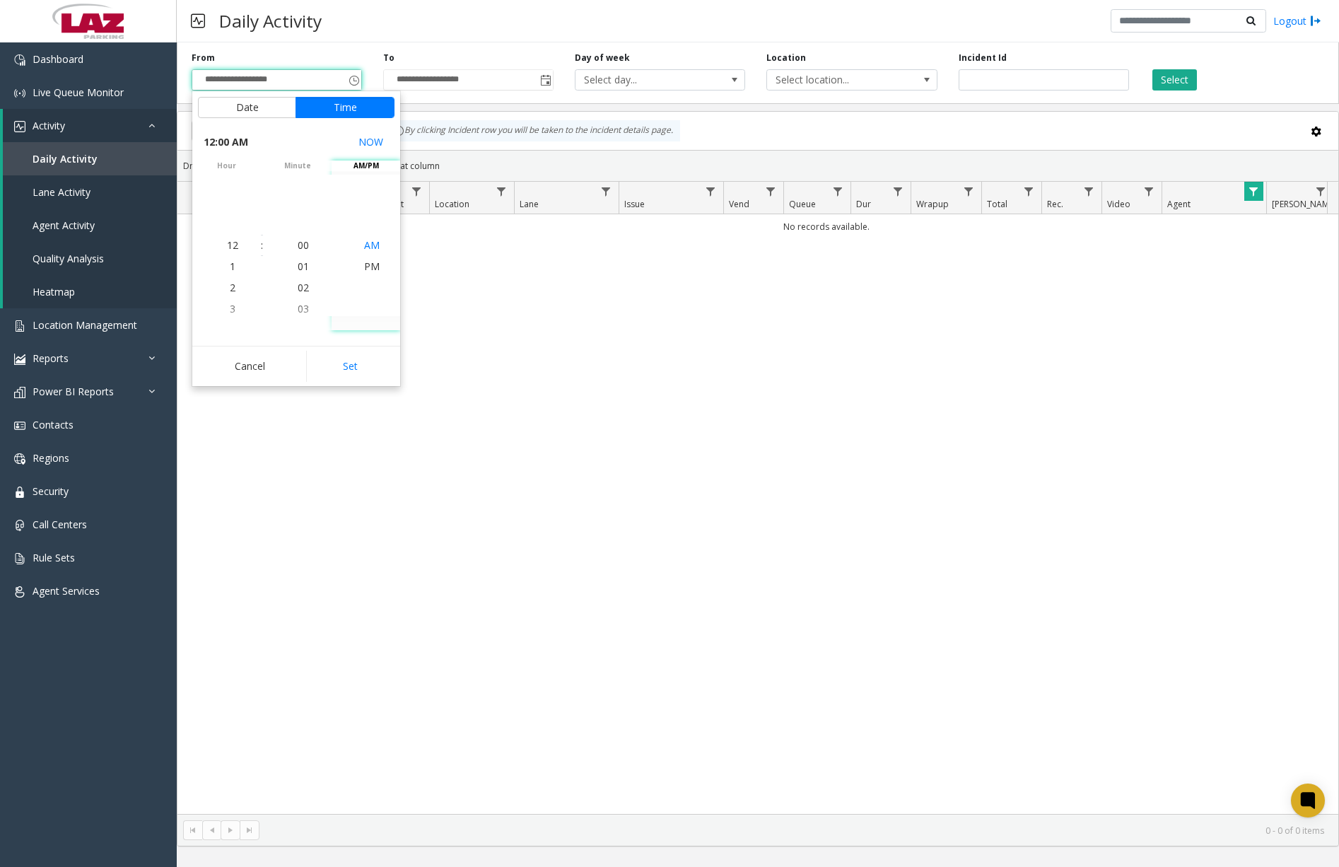
click at [365, 242] on span "AM" at bounding box center [372, 244] width 16 height 13
click at [357, 359] on button "Set" at bounding box center [350, 366] width 89 height 31
type input "**********"
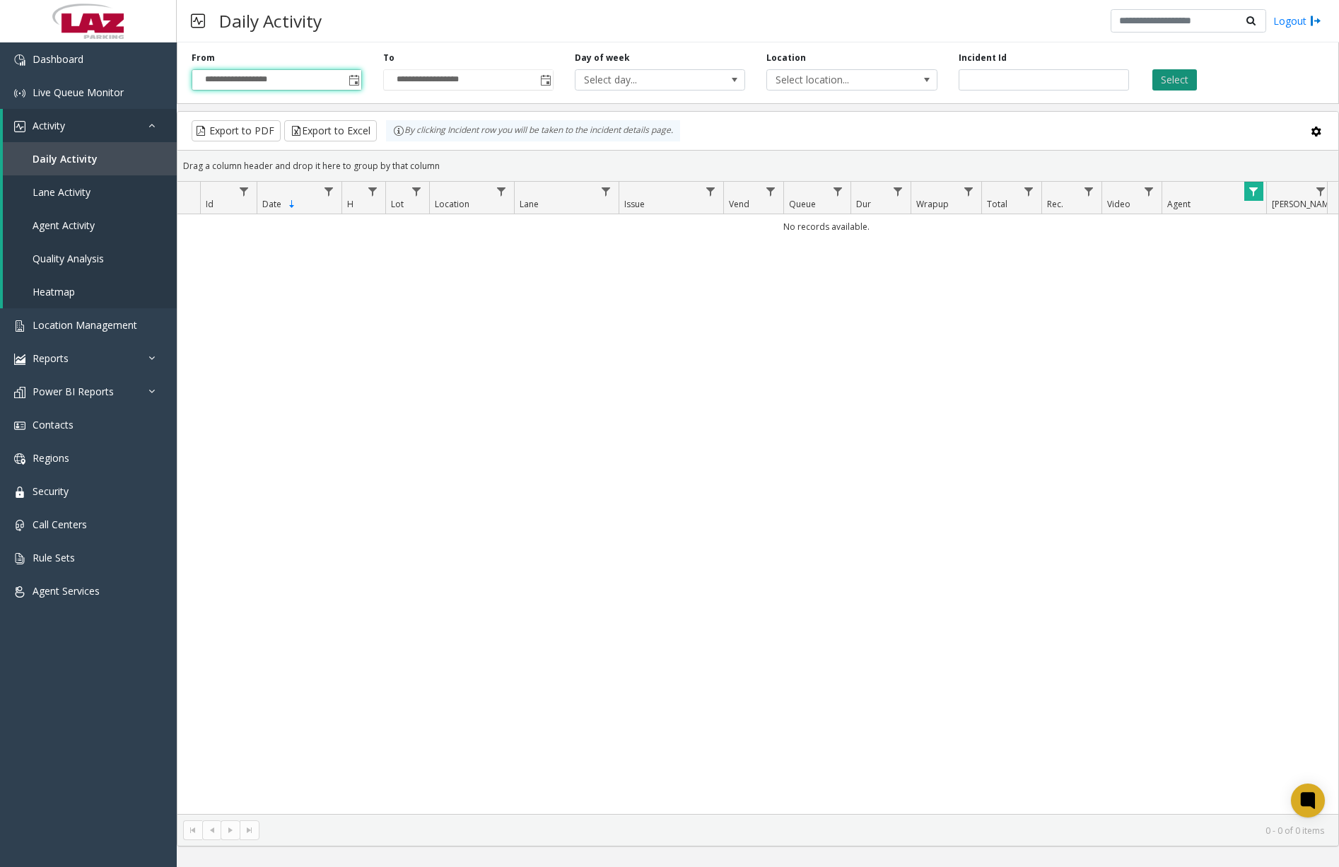
click at [1191, 81] on button "Select" at bounding box center [1174, 79] width 45 height 21
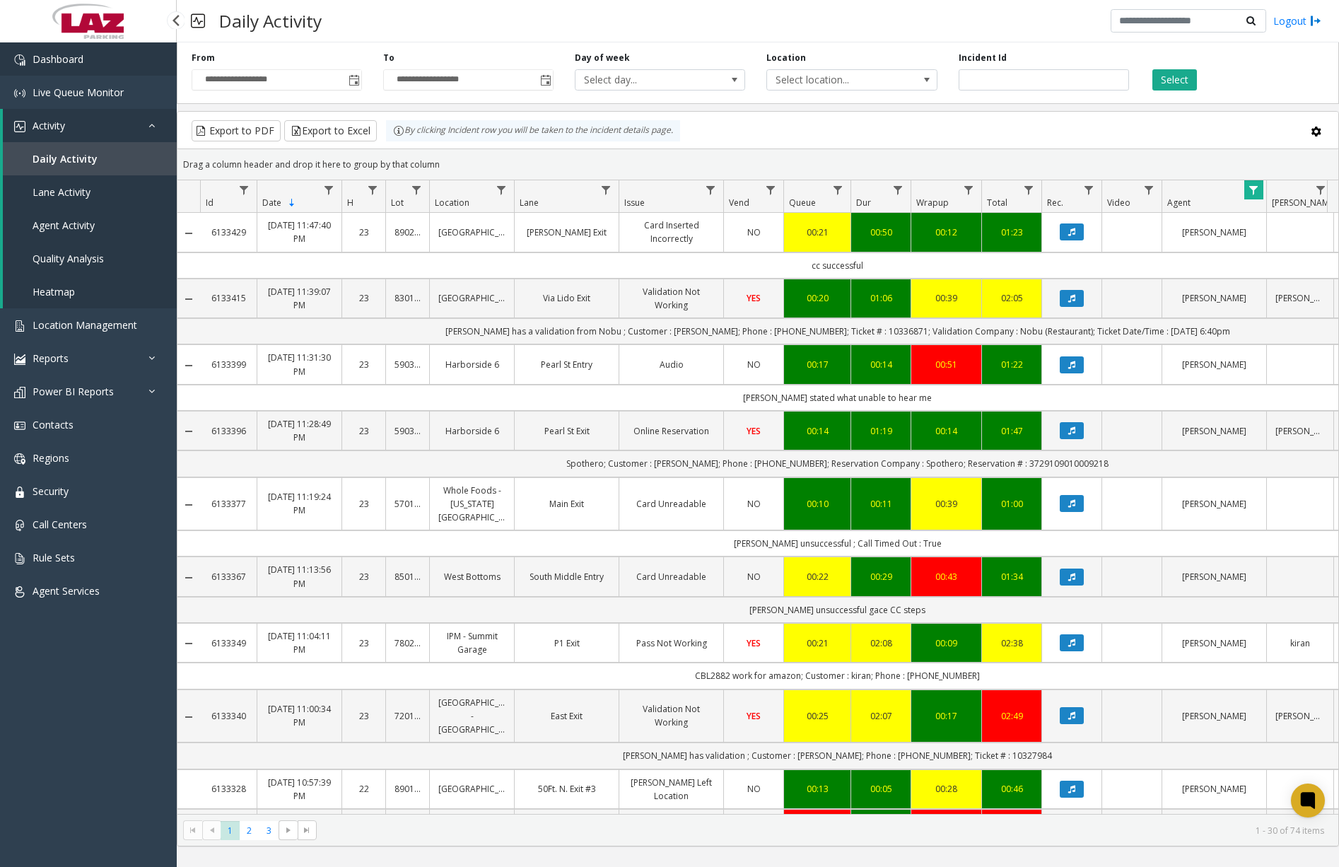
click at [116, 63] on link "Dashboard" at bounding box center [88, 58] width 177 height 33
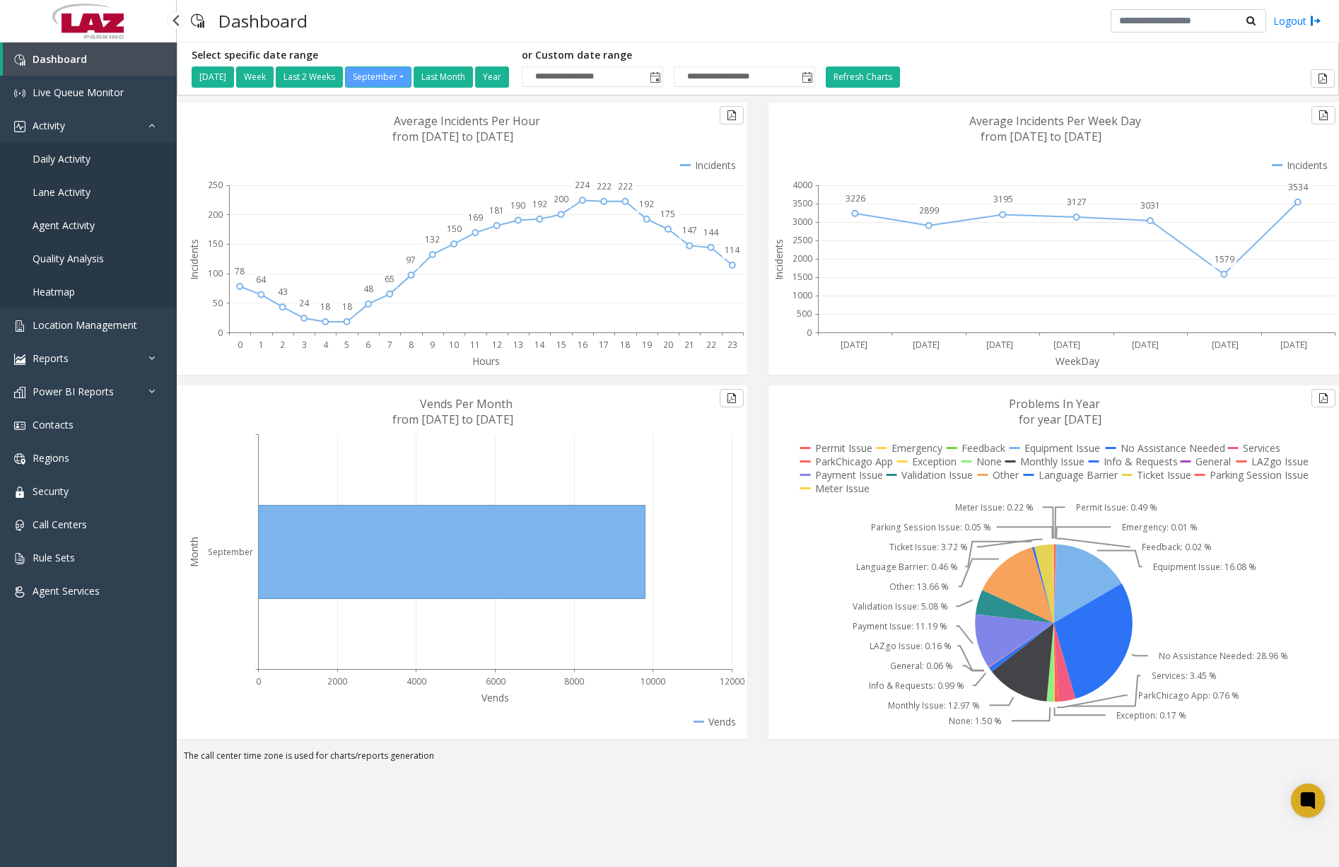
click at [81, 157] on span "Daily Activity" at bounding box center [62, 158] width 58 height 13
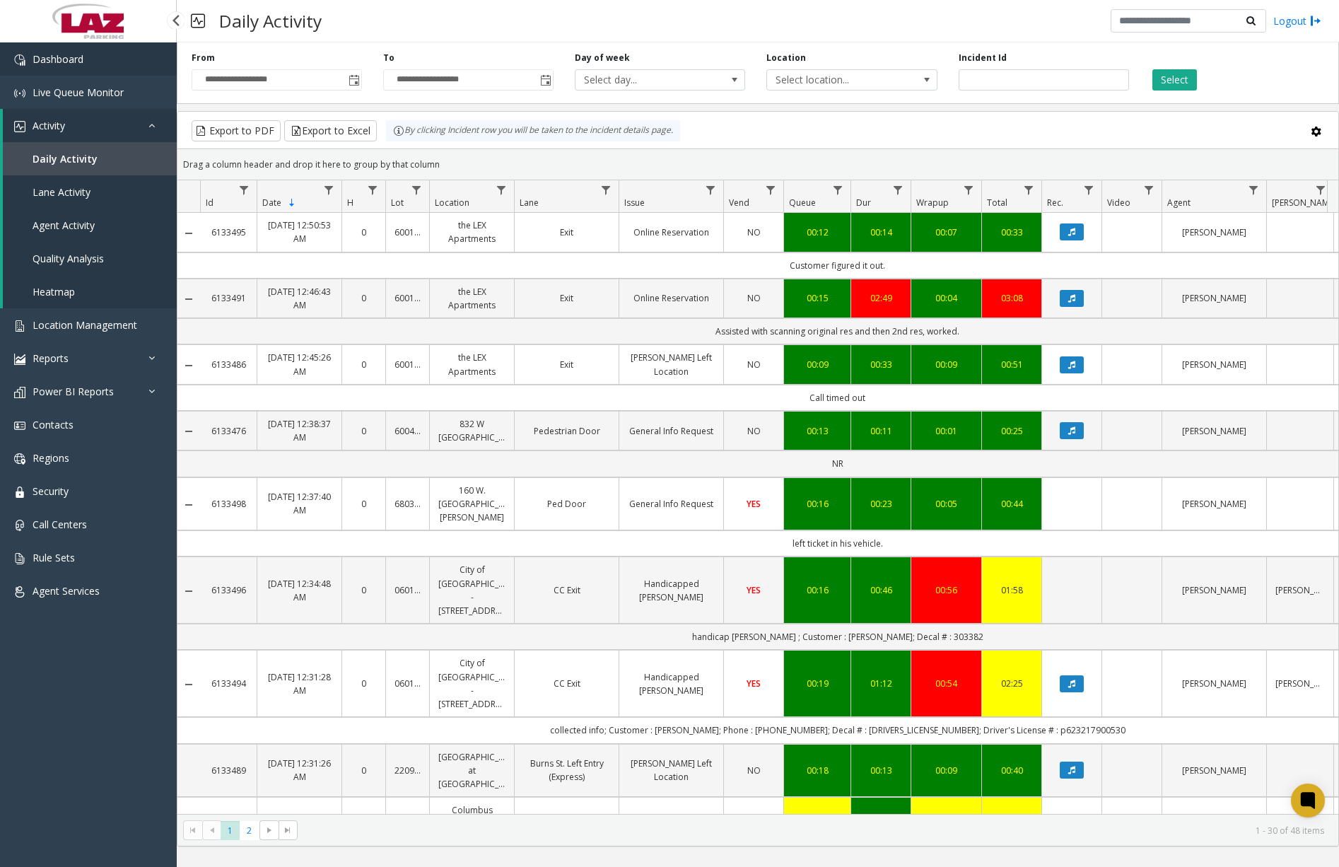
click at [112, 57] on link "Dashboard" at bounding box center [88, 58] width 177 height 33
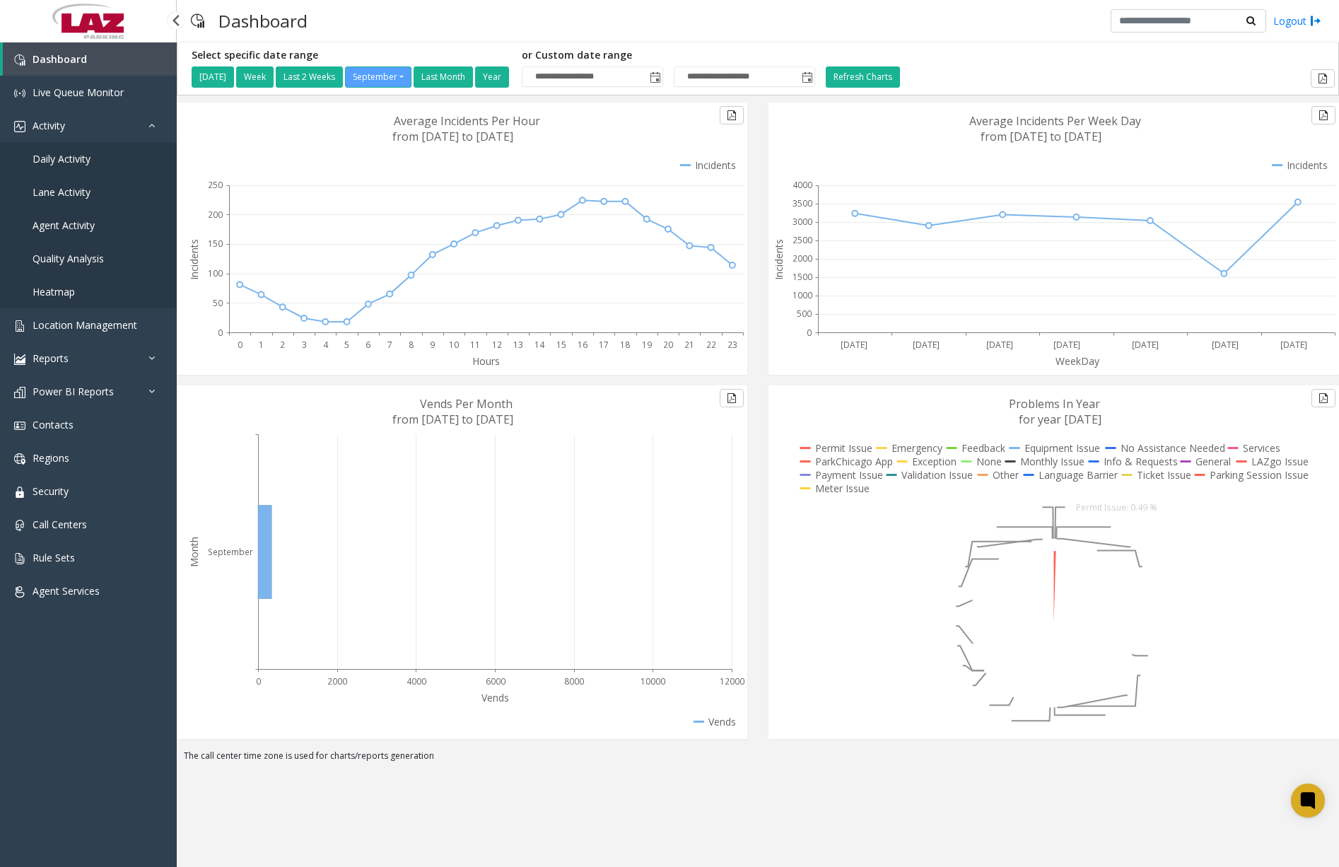
click at [76, 162] on span "Daily Activity" at bounding box center [62, 158] width 58 height 13
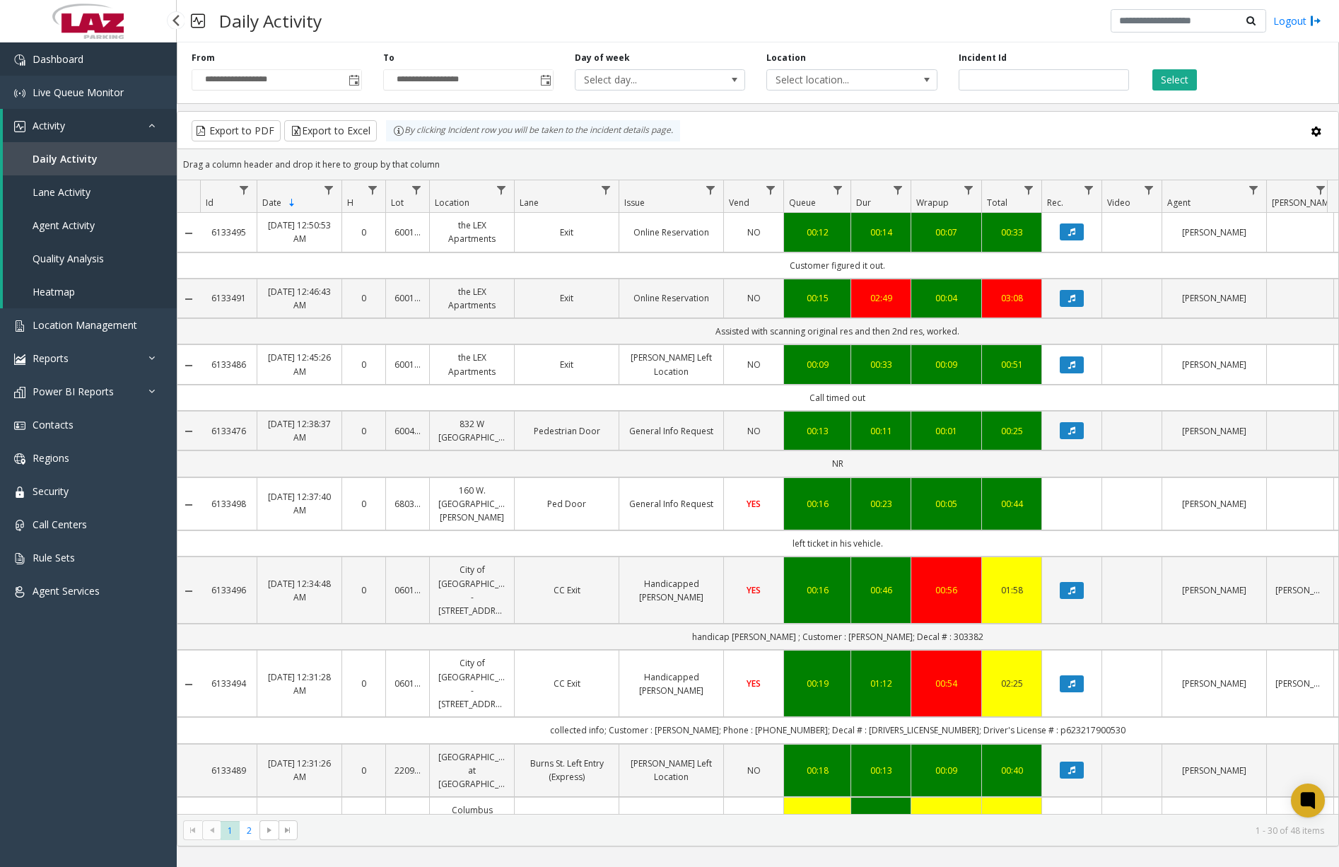
click at [151, 68] on link "Dashboard" at bounding box center [88, 58] width 177 height 33
